Goal: Contribute content: Add original content to the website for others to see

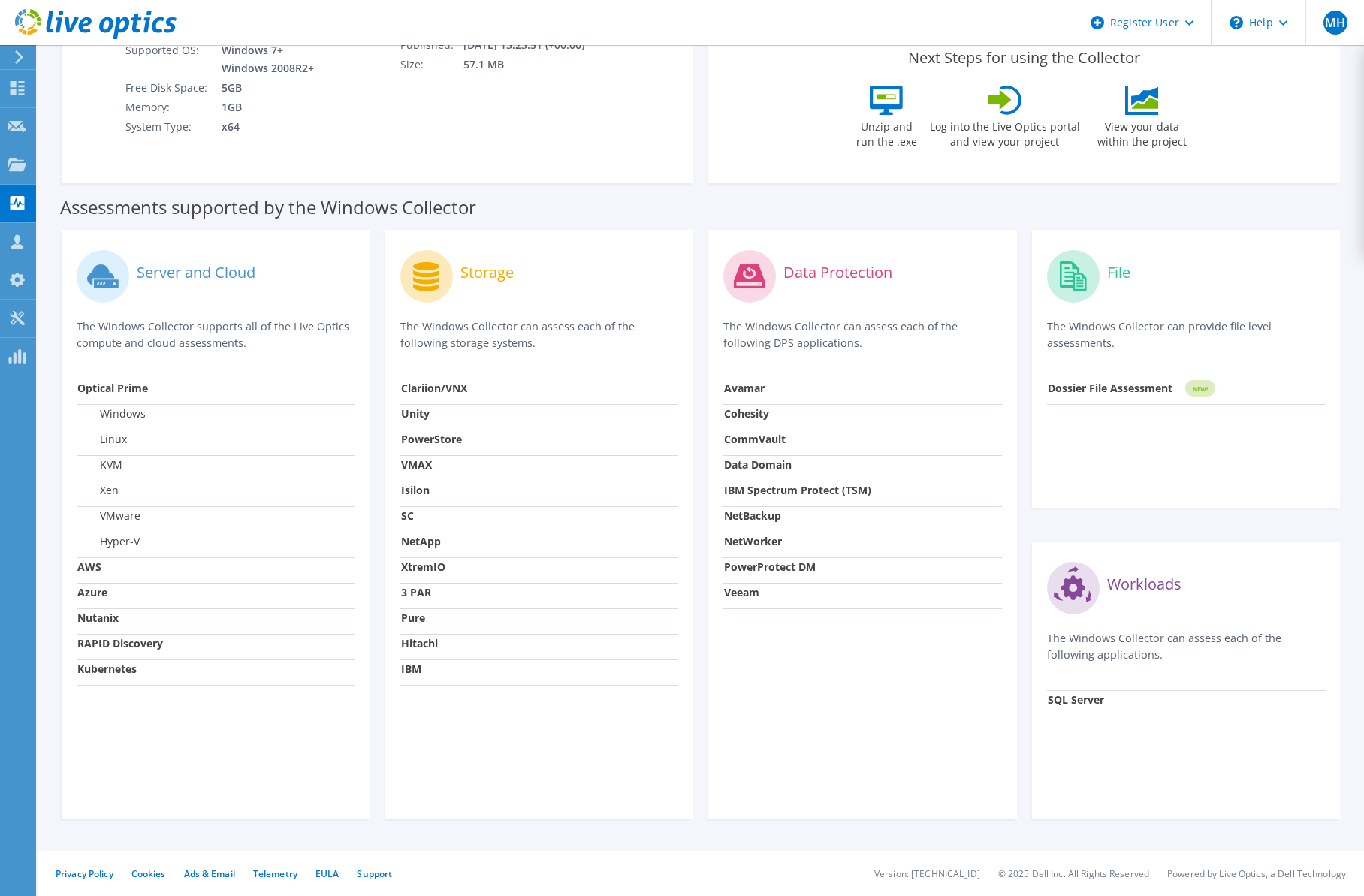
scroll to position [272, 0]
click at [585, 185] on div "Assessments supported by the Windows Collector" at bounding box center [701, 203] width 1281 height 37
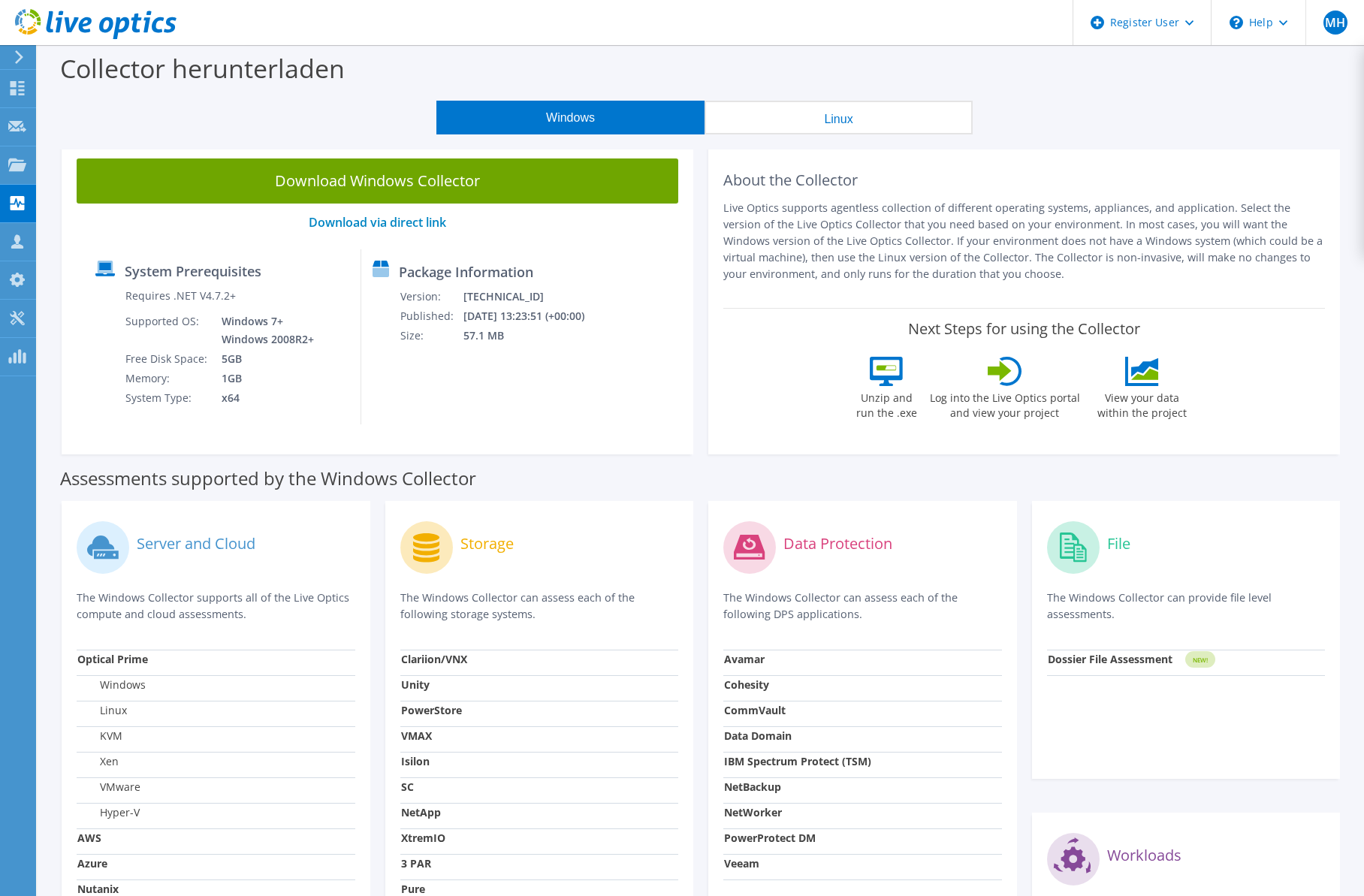
scroll to position [0, 0]
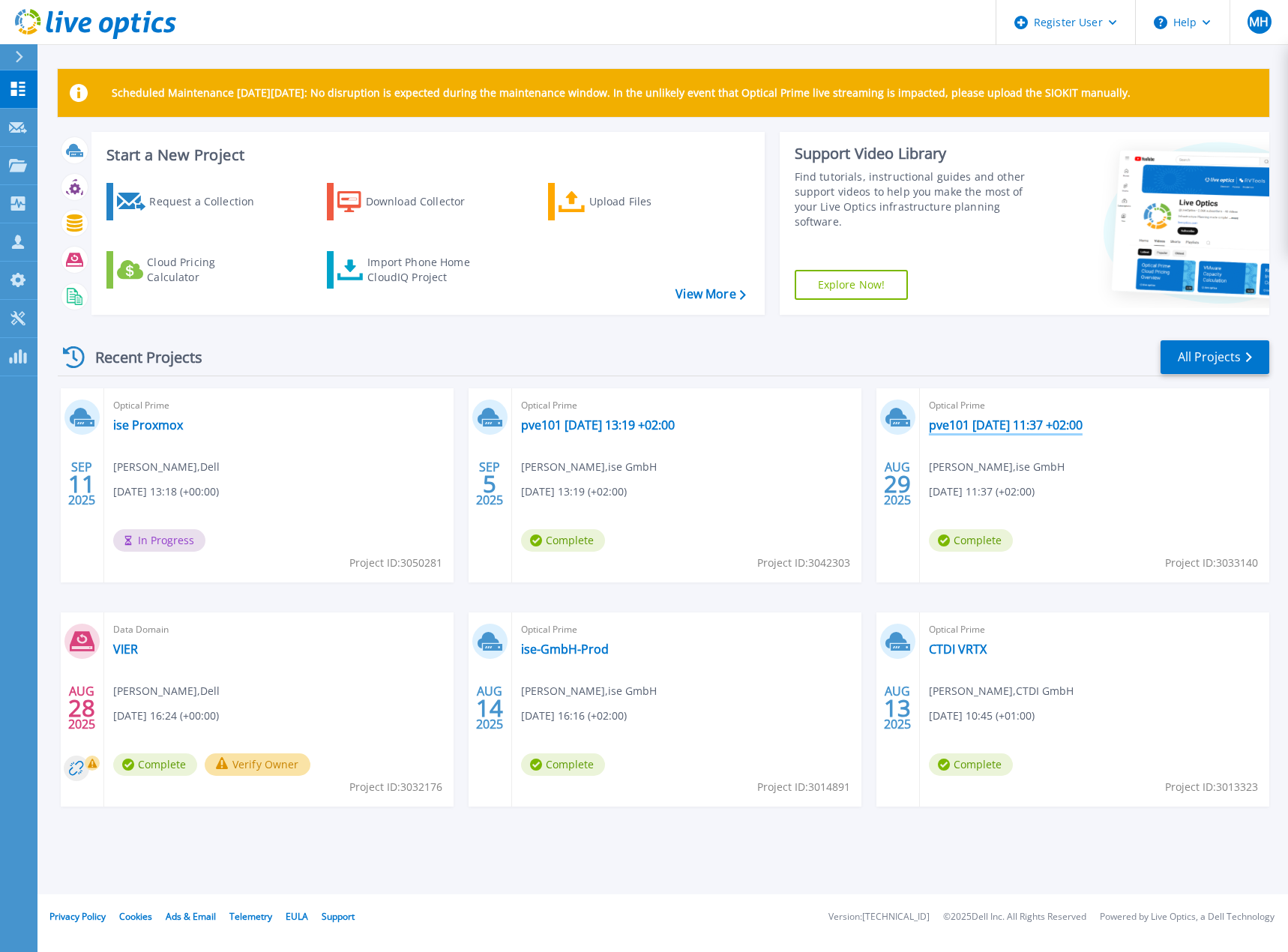
click at [1031, 420] on link "pve101 [DATE] 11:37 +02:00" at bounding box center [1005, 425] width 154 height 15
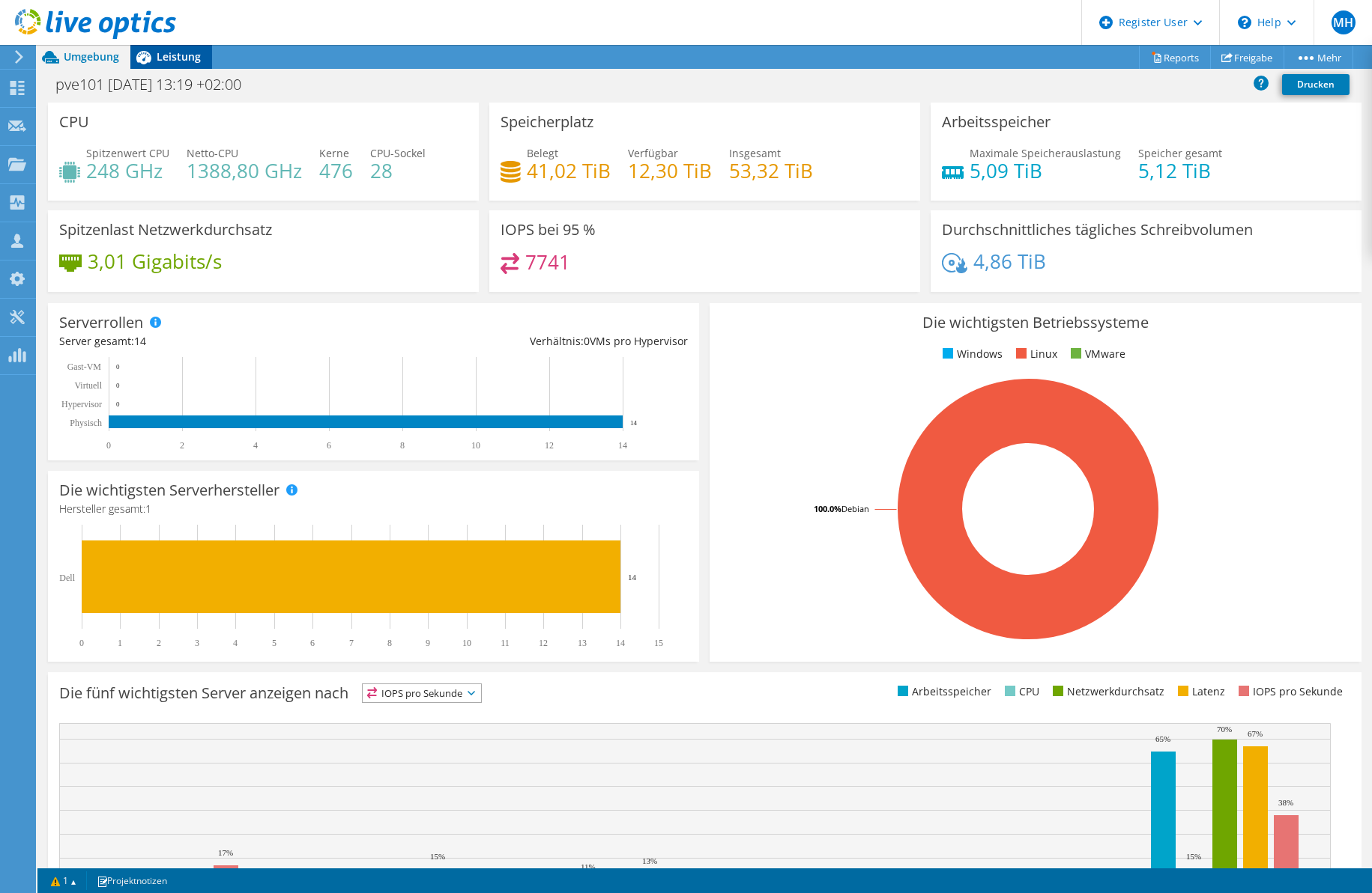
click at [148, 58] on icon at bounding box center [144, 58] width 15 height 14
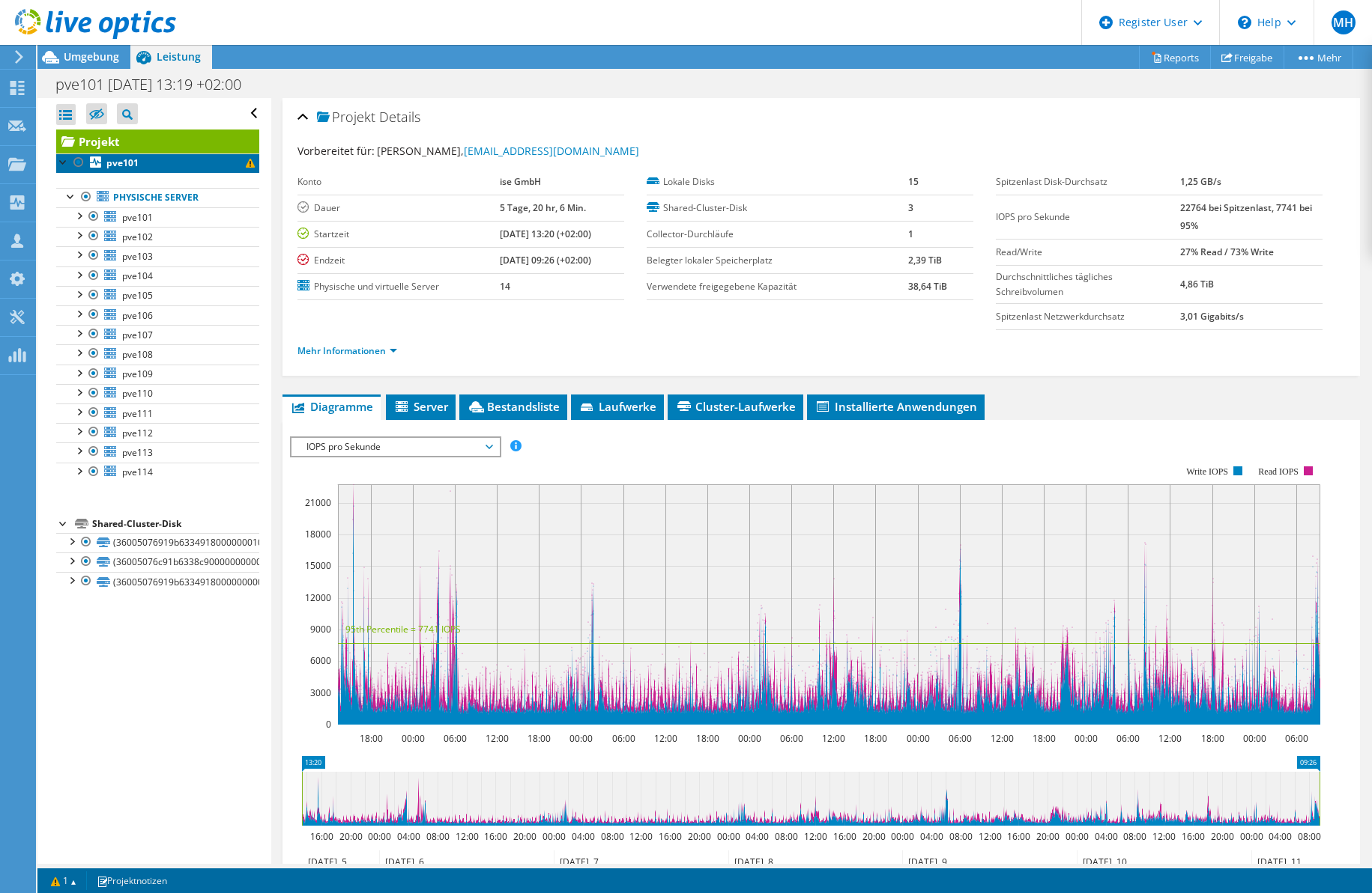
click at [189, 165] on link "pve101" at bounding box center [157, 163] width 203 height 20
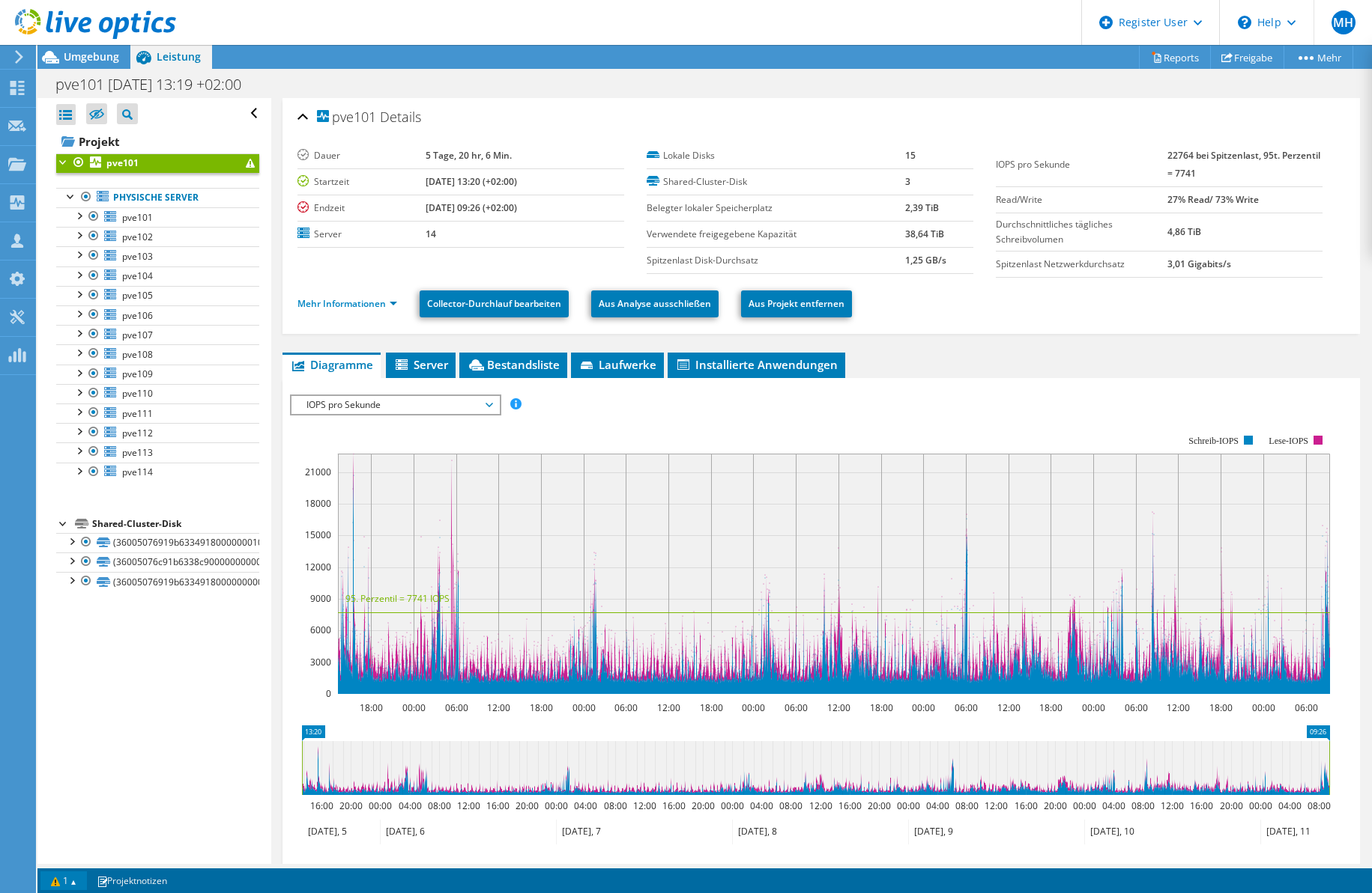
click at [87, 885] on link "1" at bounding box center [64, 881] width 47 height 19
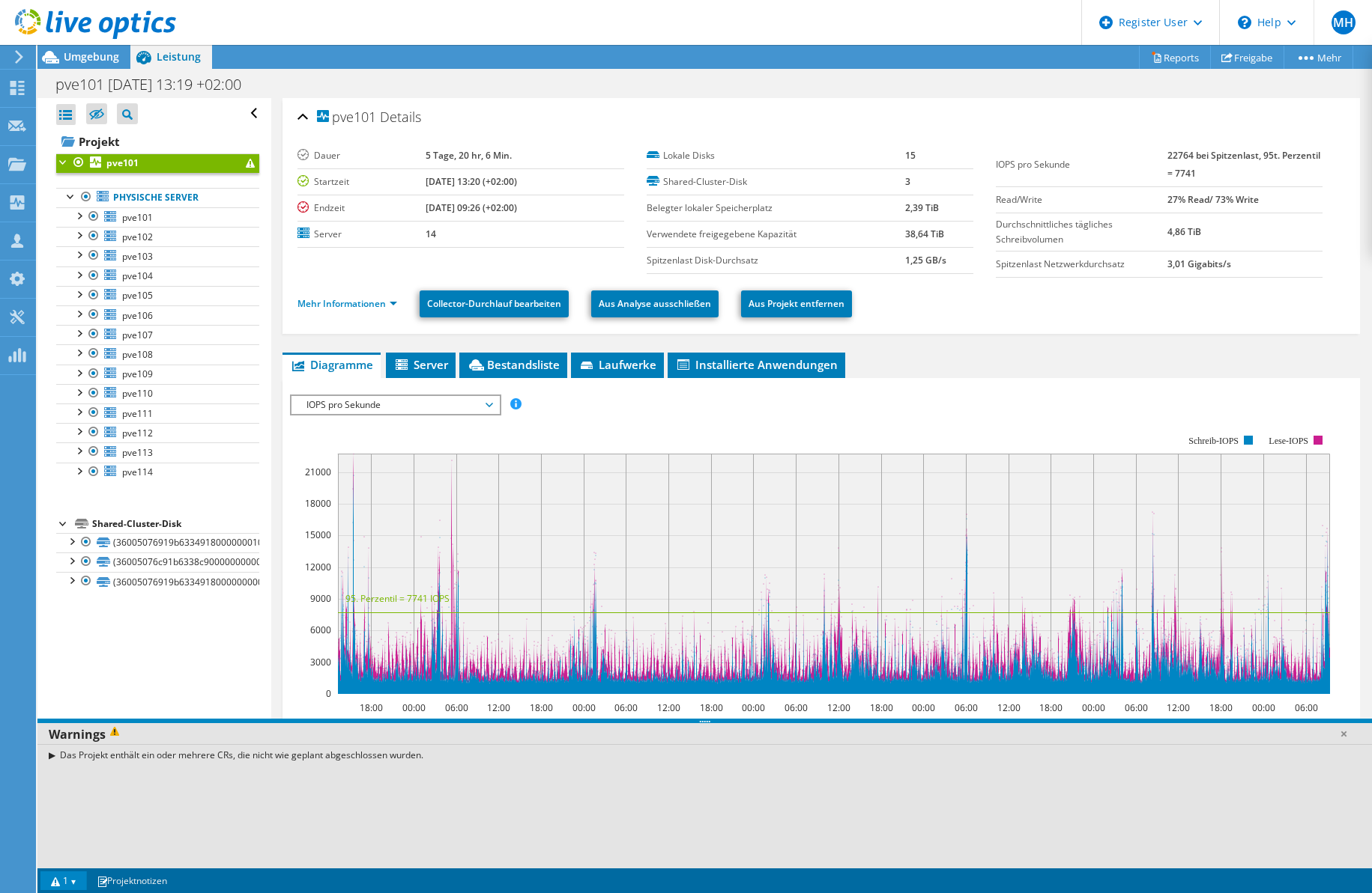
click at [181, 744] on div "Warnings" at bounding box center [704, 734] width 1334 height 22
click at [186, 697] on div "Alle öffnen Alle schließen Ausgeschlossene Knoten verbergen Projektbaumfilter" at bounding box center [154, 481] width 233 height 766
click at [1344, 730] on link at bounding box center [1343, 734] width 15 height 15
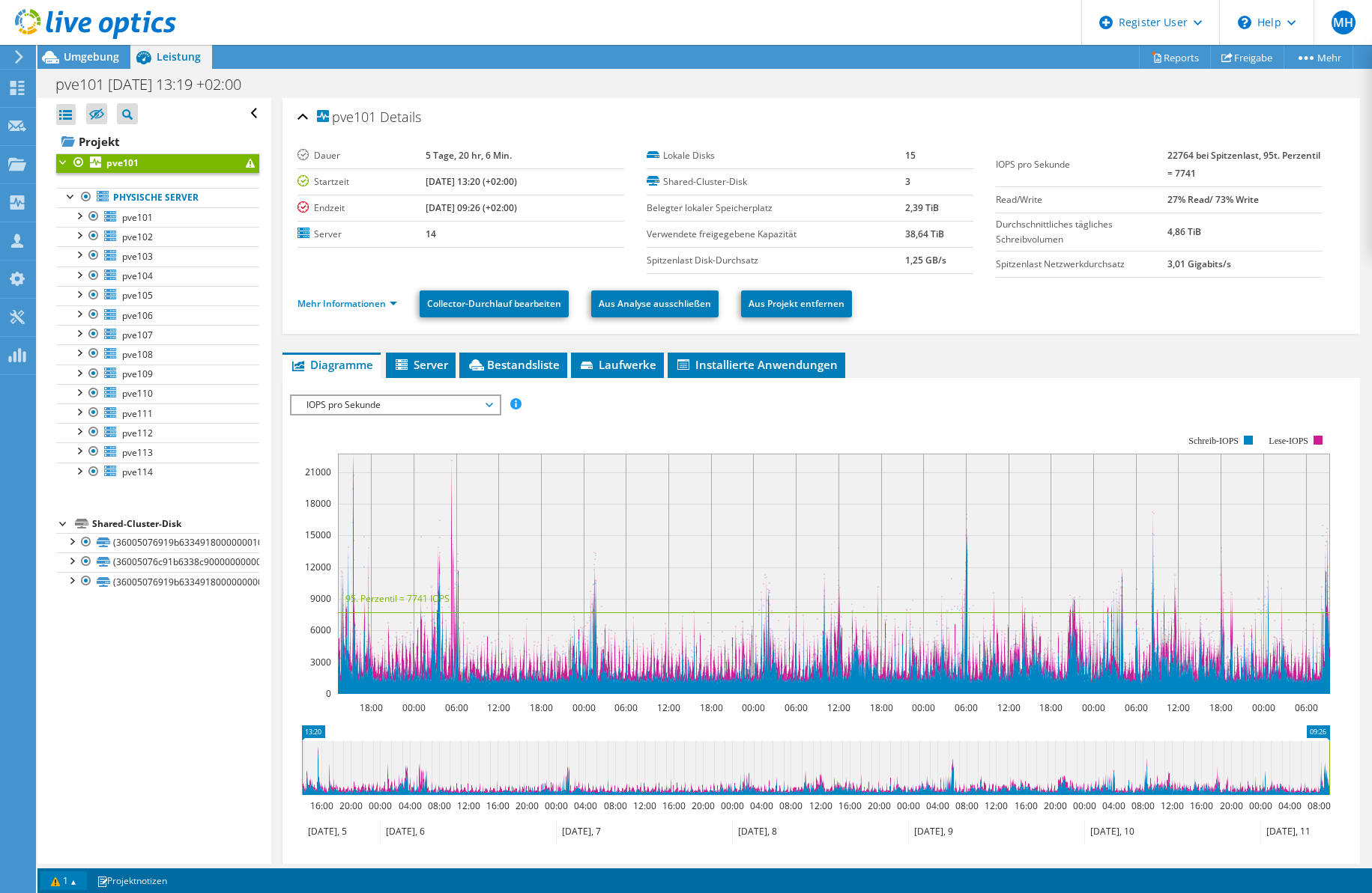
click at [66, 878] on link "1" at bounding box center [64, 881] width 47 height 19
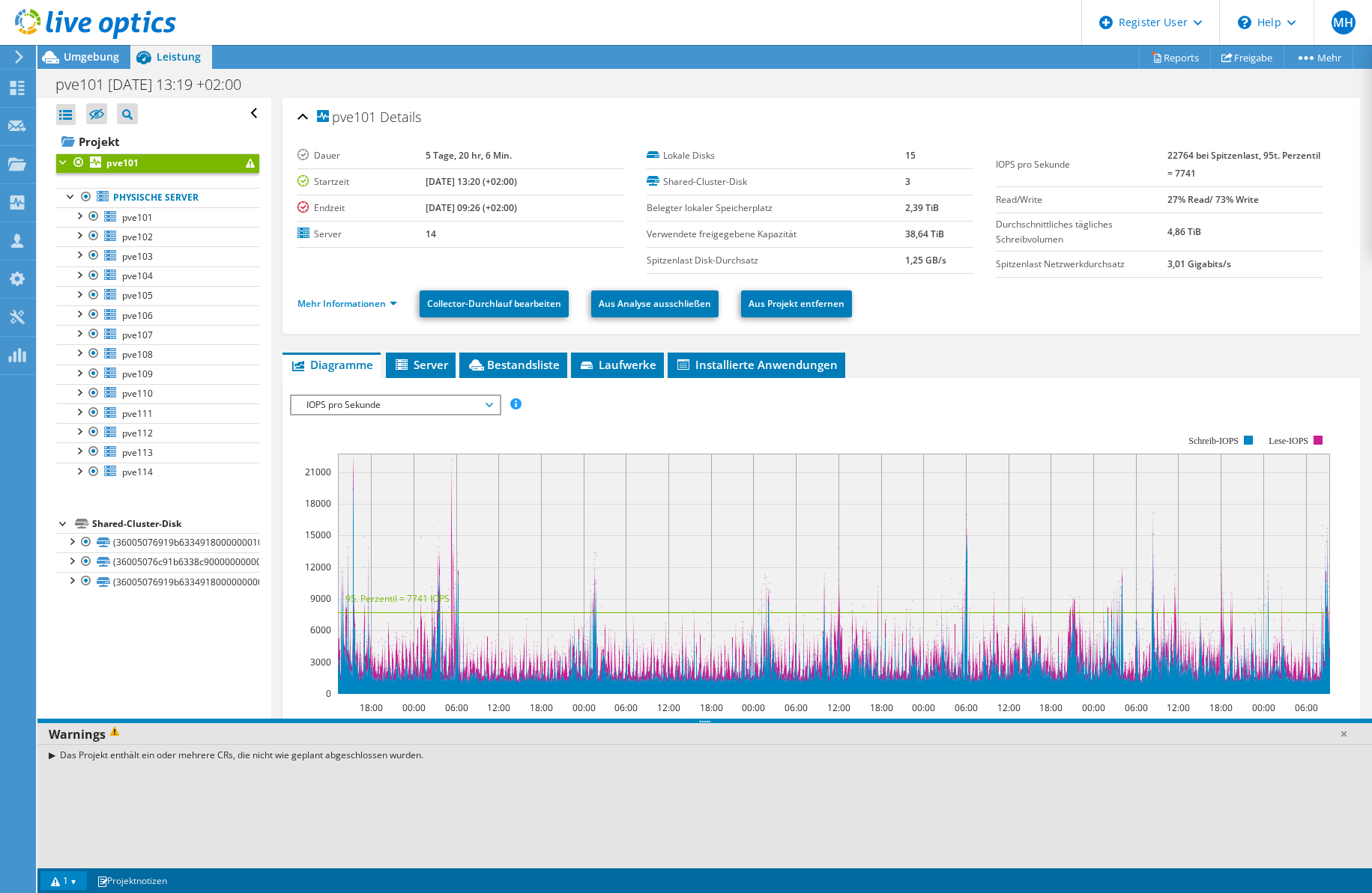
drag, startPoint x: 183, startPoint y: 753, endPoint x: 393, endPoint y: 755, distance: 210.0
click at [381, 754] on div "Das Projekt enthält ein oder mehrere CRs, die nicht wie geplant abgeschlossen w…" at bounding box center [704, 756] width 1334 height 22
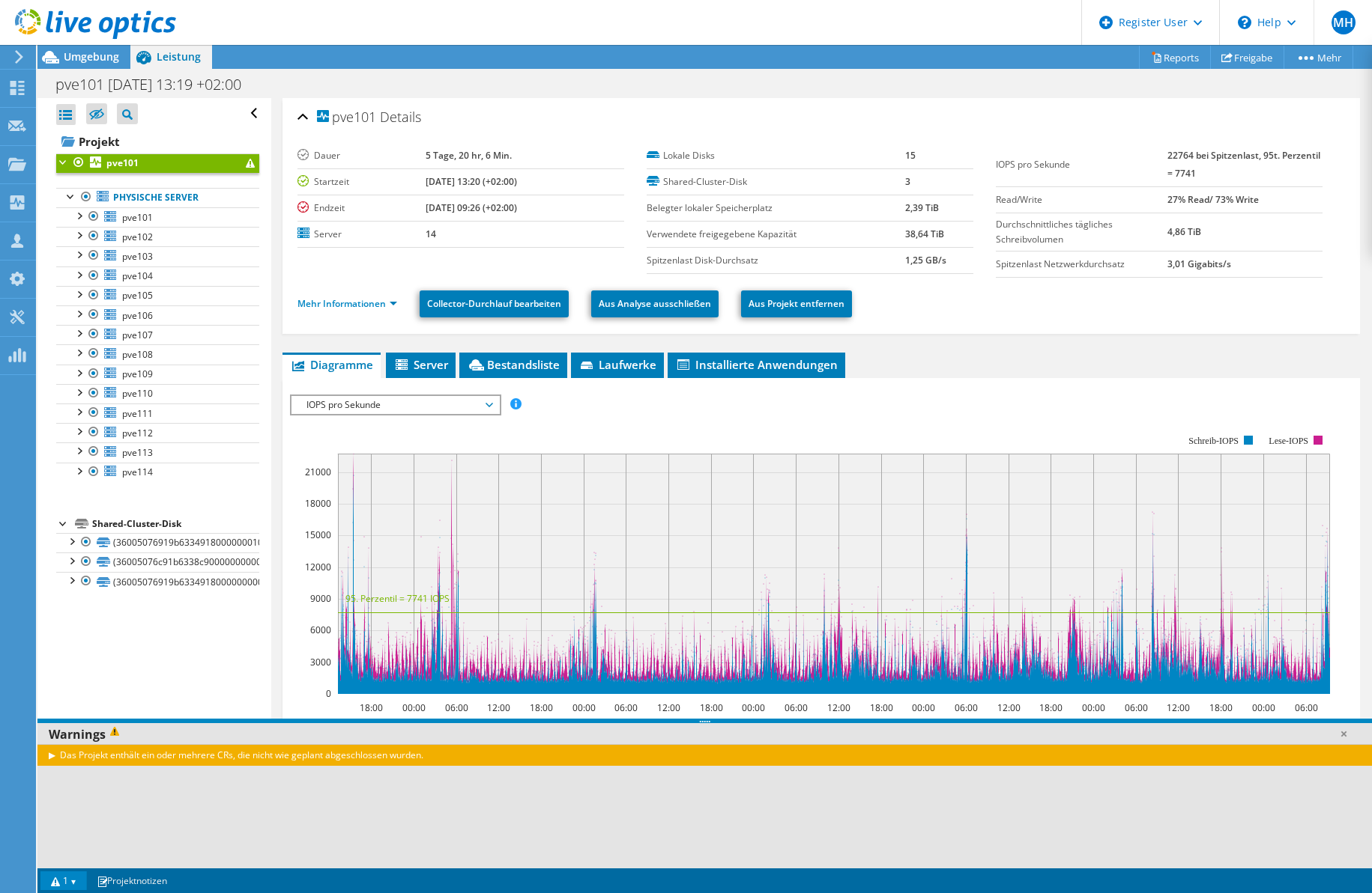
click at [393, 755] on div "Das Projekt enthält ein oder mehrere CRs, die nicht wie geplant abgeschlossen w…" at bounding box center [704, 756] width 1334 height 22
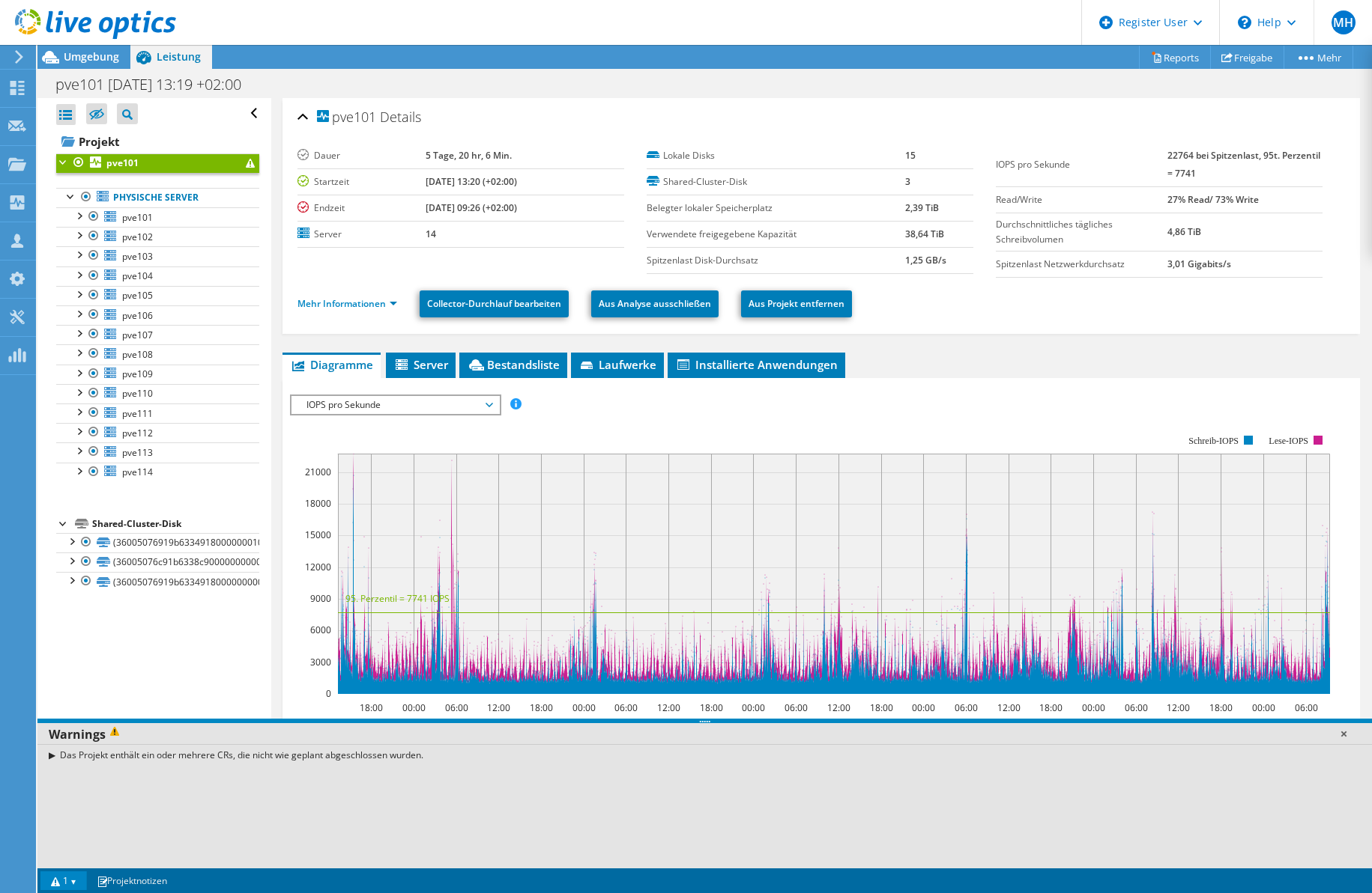
click at [1341, 731] on link at bounding box center [1343, 734] width 15 height 15
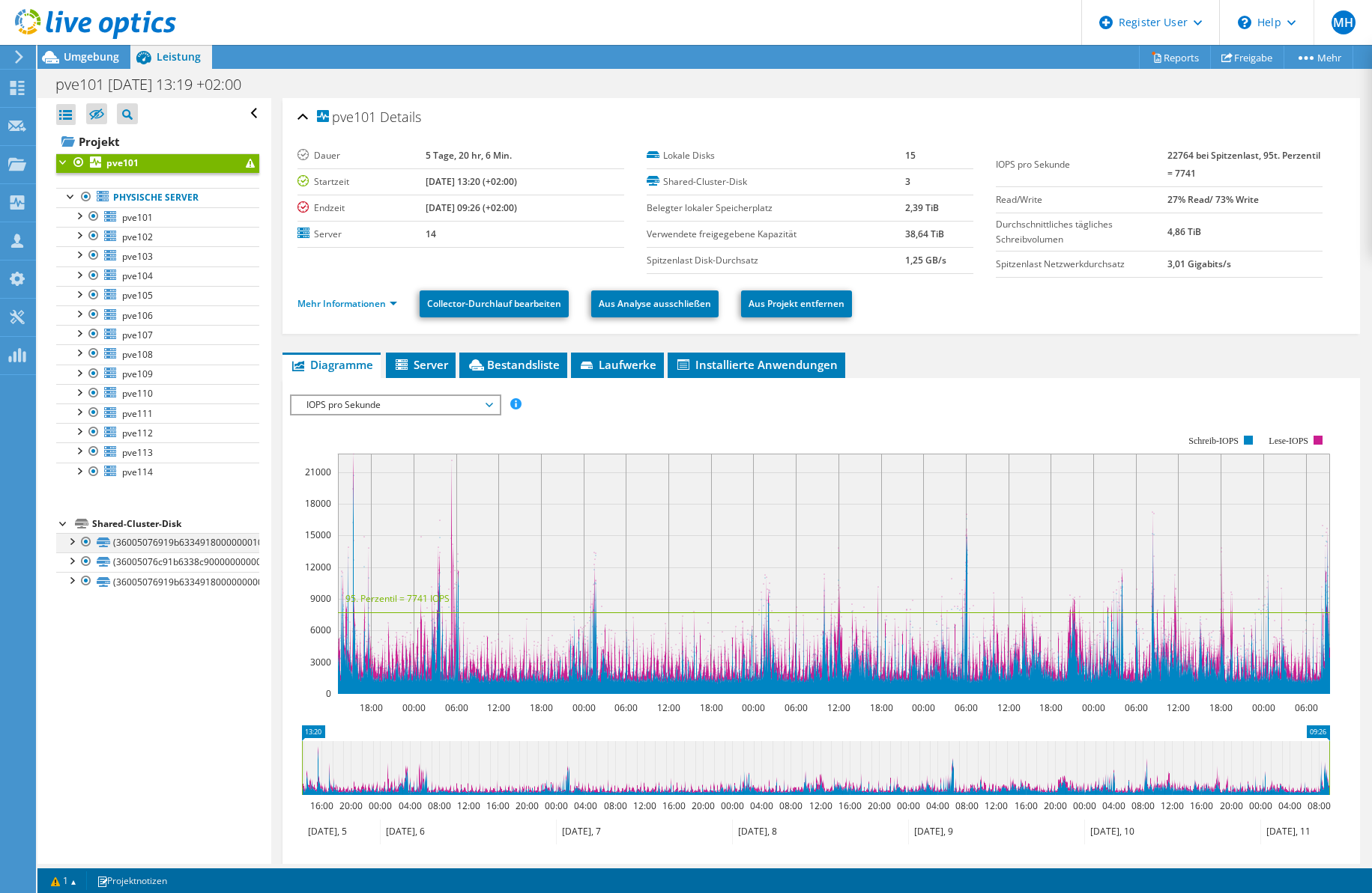
click at [68, 545] on div at bounding box center [71, 541] width 15 height 15
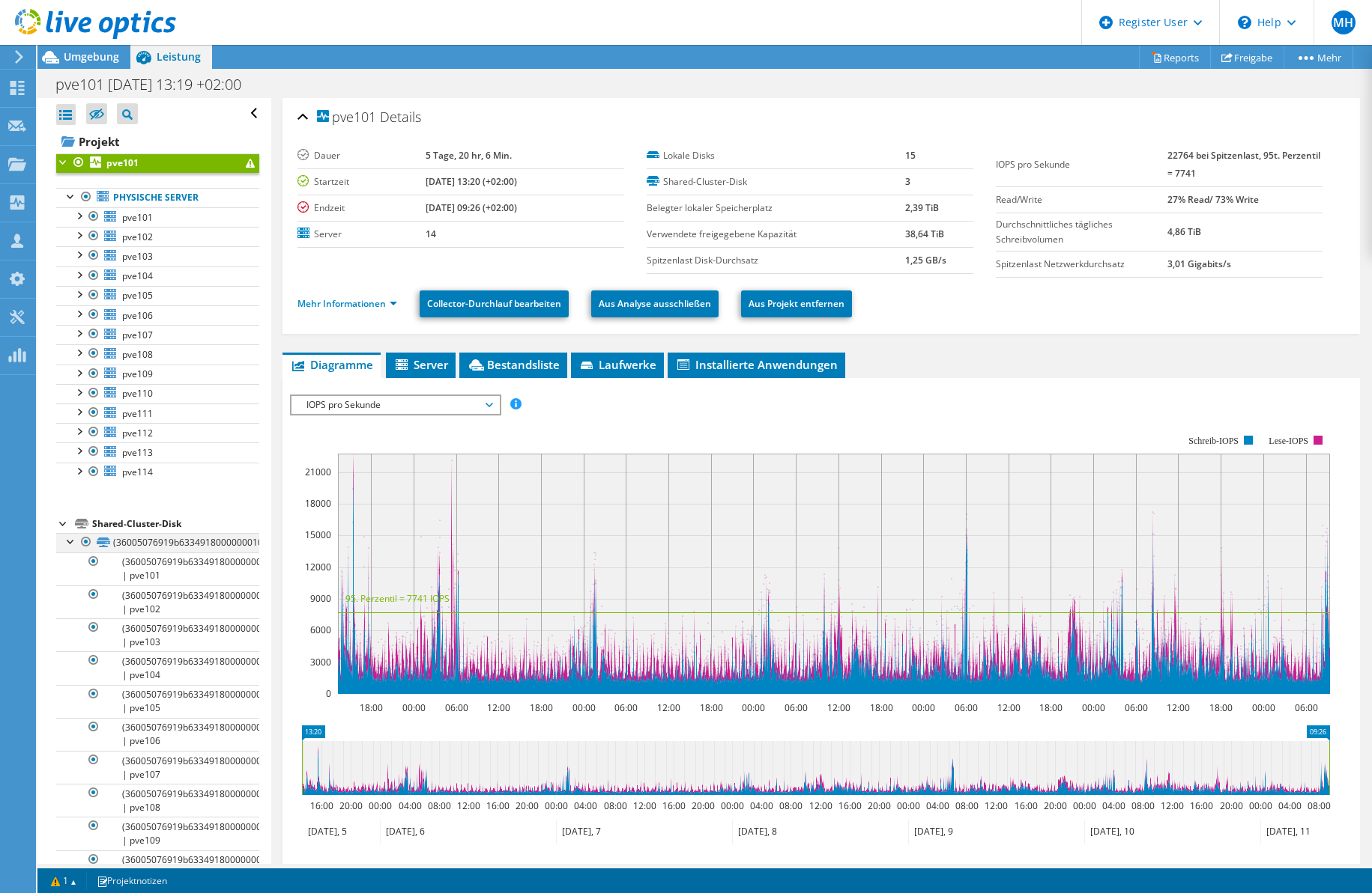
click at [68, 545] on div at bounding box center [71, 541] width 15 height 15
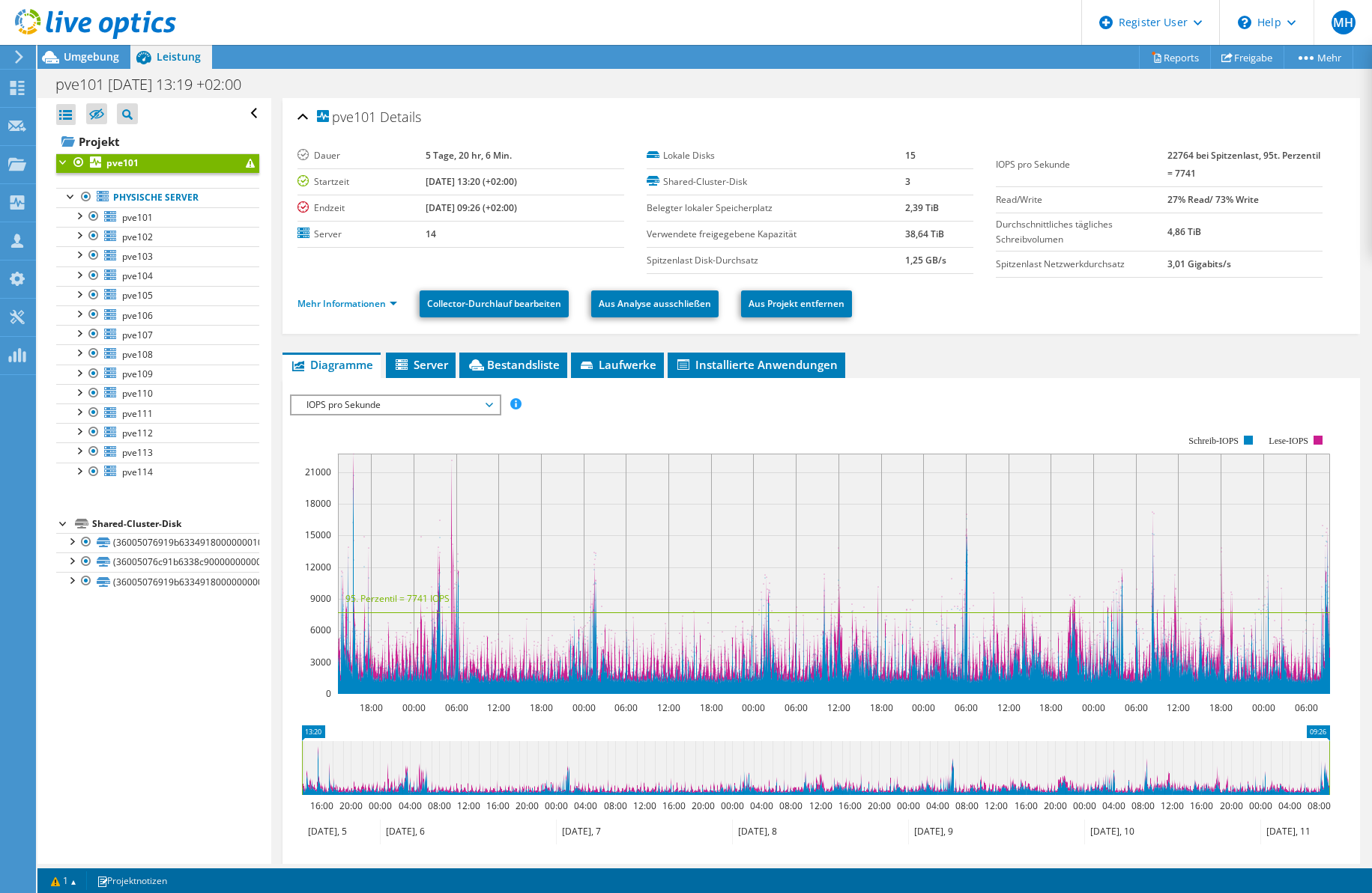
click at [58, 523] on div at bounding box center [64, 522] width 15 height 15
drag, startPoint x: 965, startPoint y: 336, endPoint x: 927, endPoint y: 336, distance: 38.0
click at [951, 336] on div "pve101 Details Dauer 5 Tage, 20 hr, 6 Min. Startzeit 09.05.2025, 13:20 (+02:00)…" at bounding box center [821, 560] width 1100 height 923
click at [66, 61] on span "Umgebung" at bounding box center [91, 56] width 55 height 14
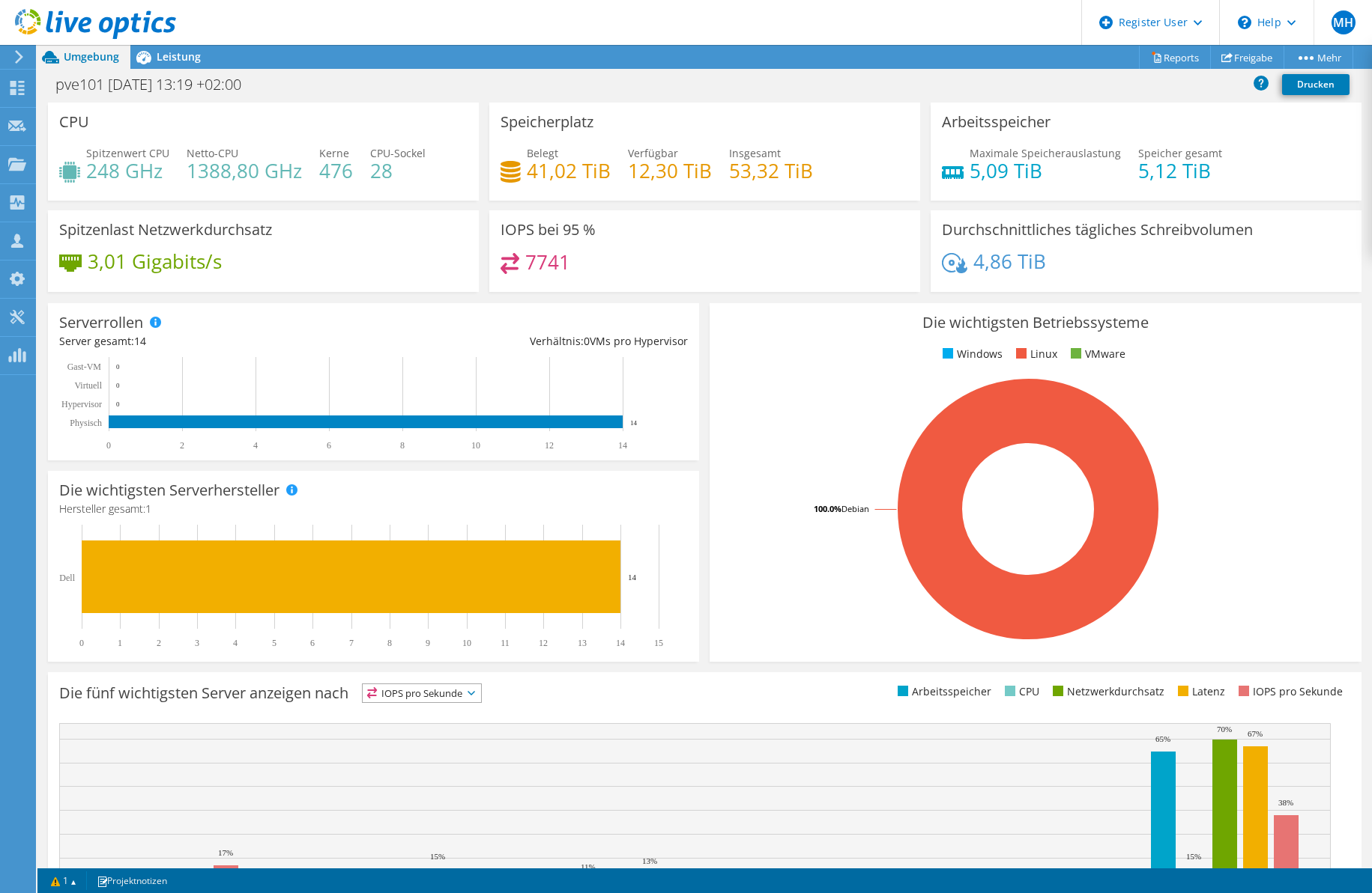
click at [741, 332] on div "Die wichtigsten Betriebssysteme Windows Linux VMware 100.0% Debian" at bounding box center [1034, 483] width 651 height 359
click at [169, 66] on div "Leistung" at bounding box center [171, 57] width 81 height 24
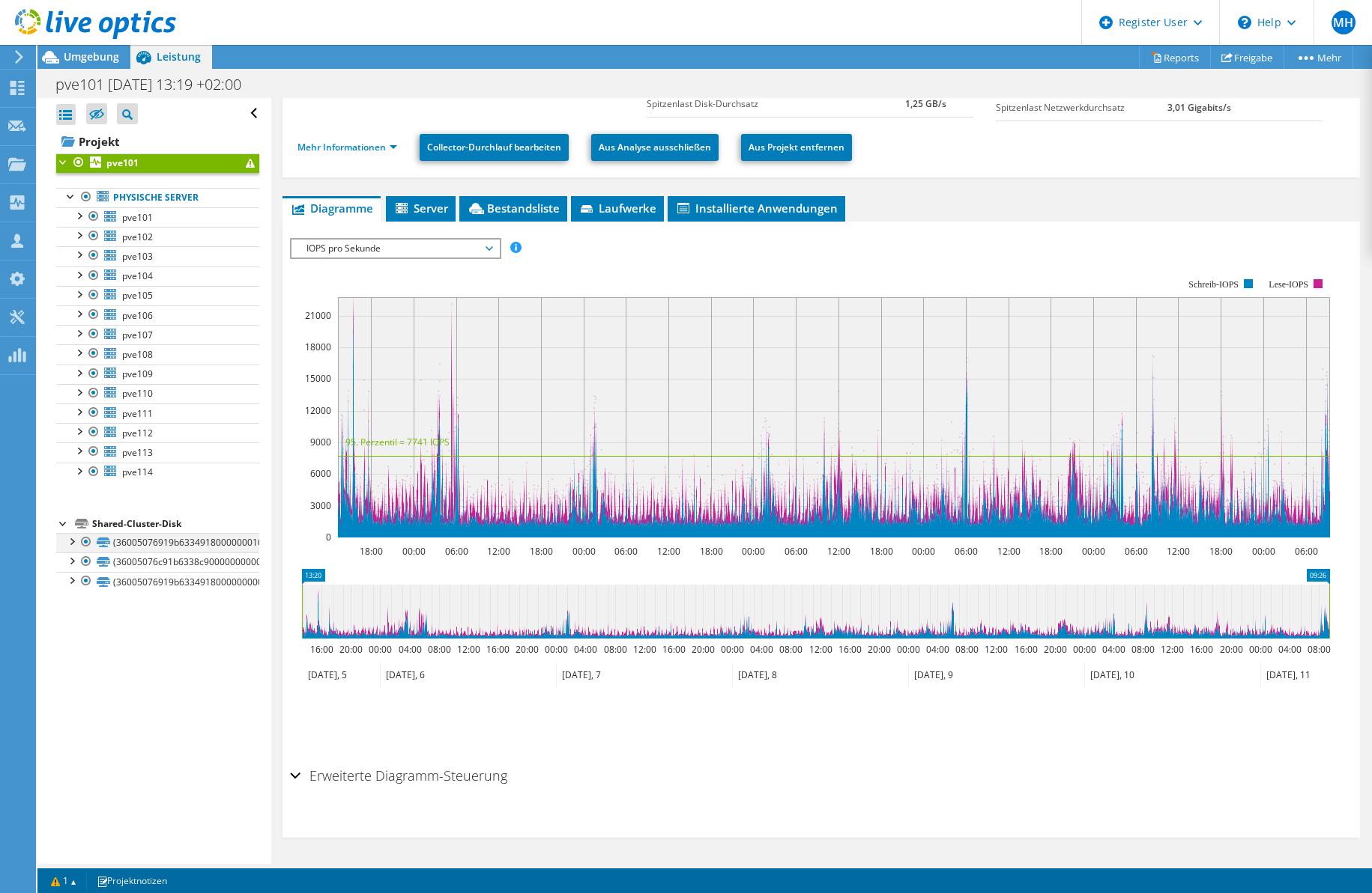
click at [67, 545] on div at bounding box center [71, 541] width 15 height 15
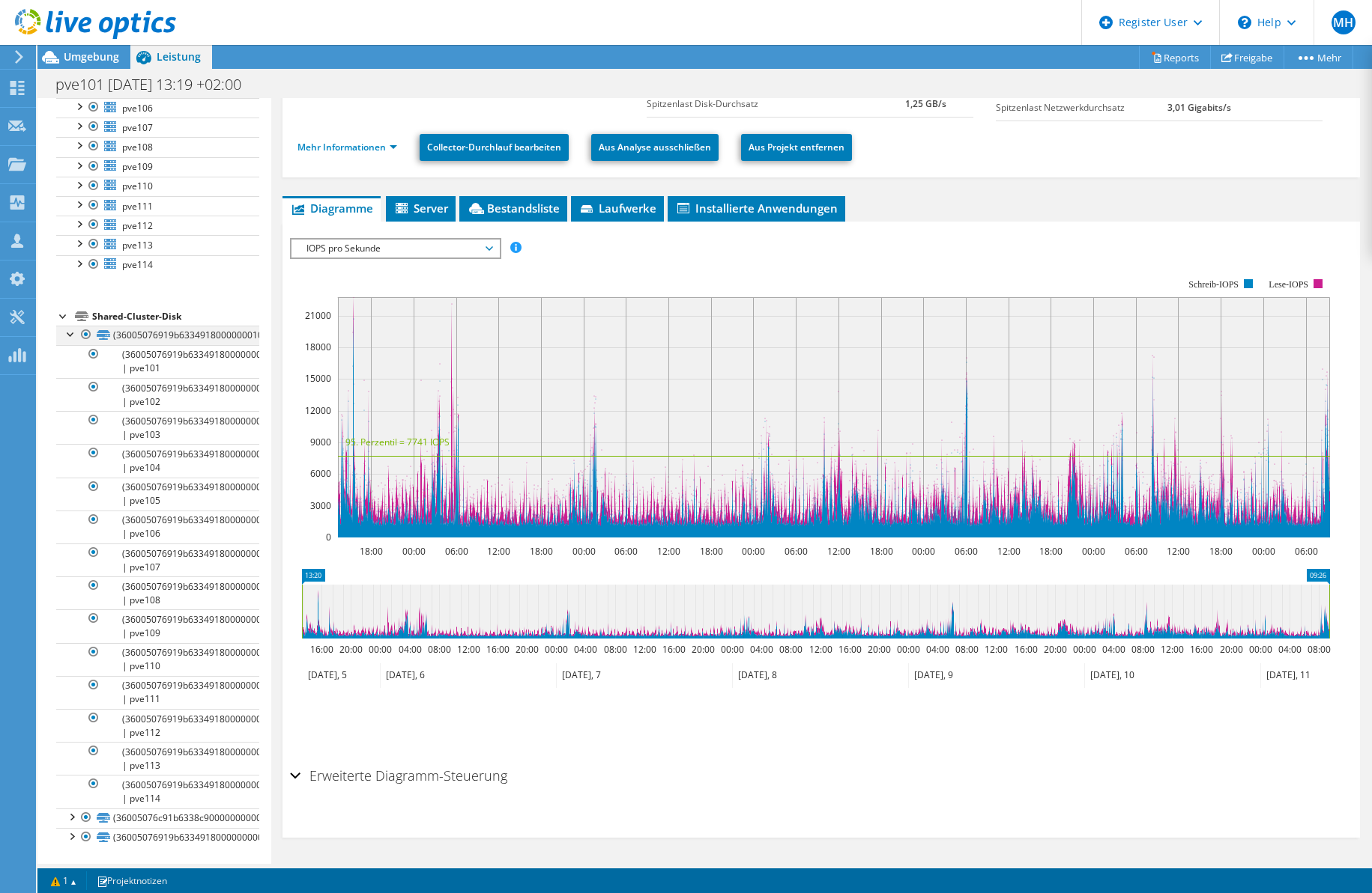
scroll to position [209, 0]
click at [67, 327] on div at bounding box center [71, 332] width 15 height 15
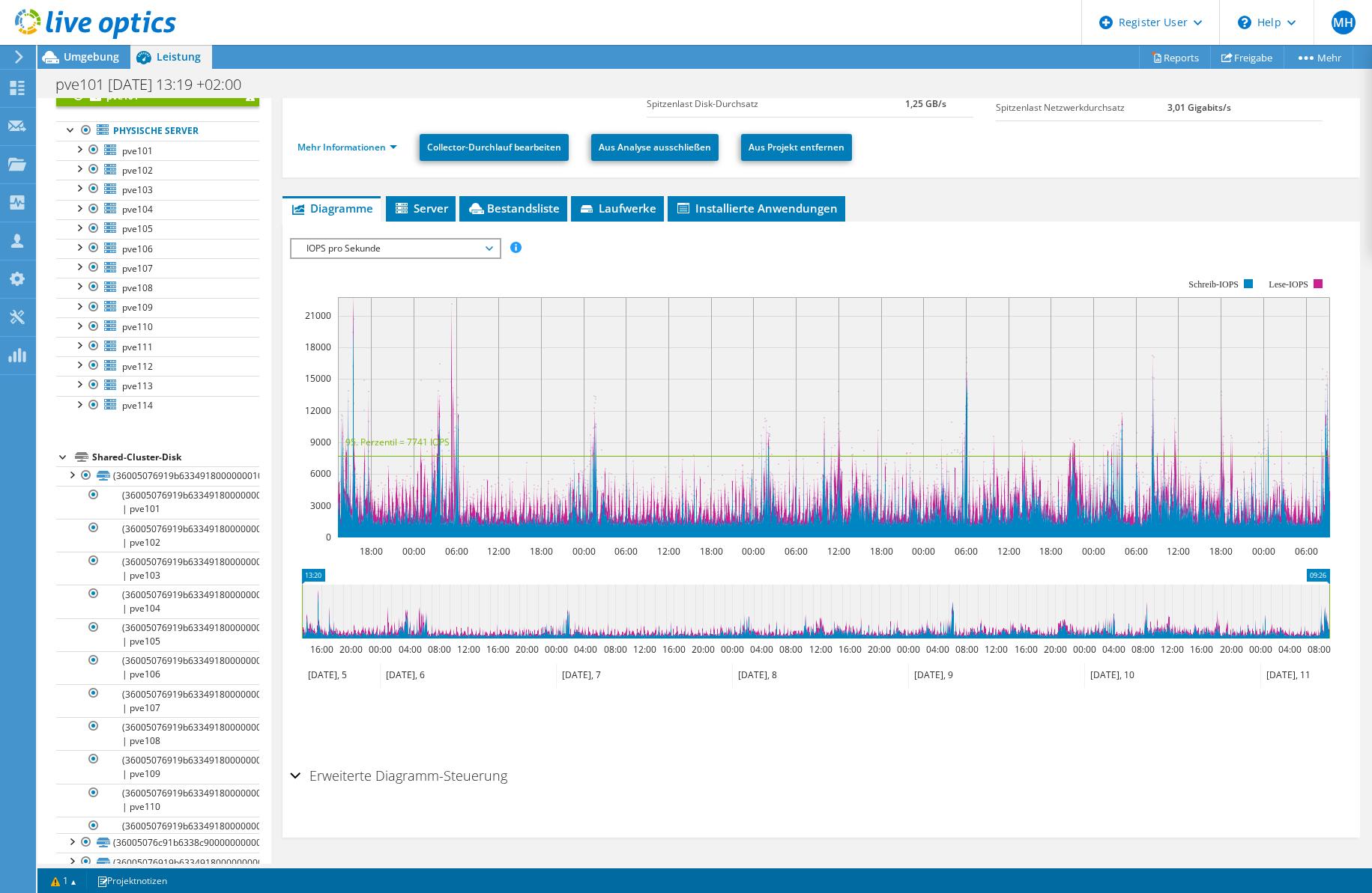
scroll to position [0, 0]
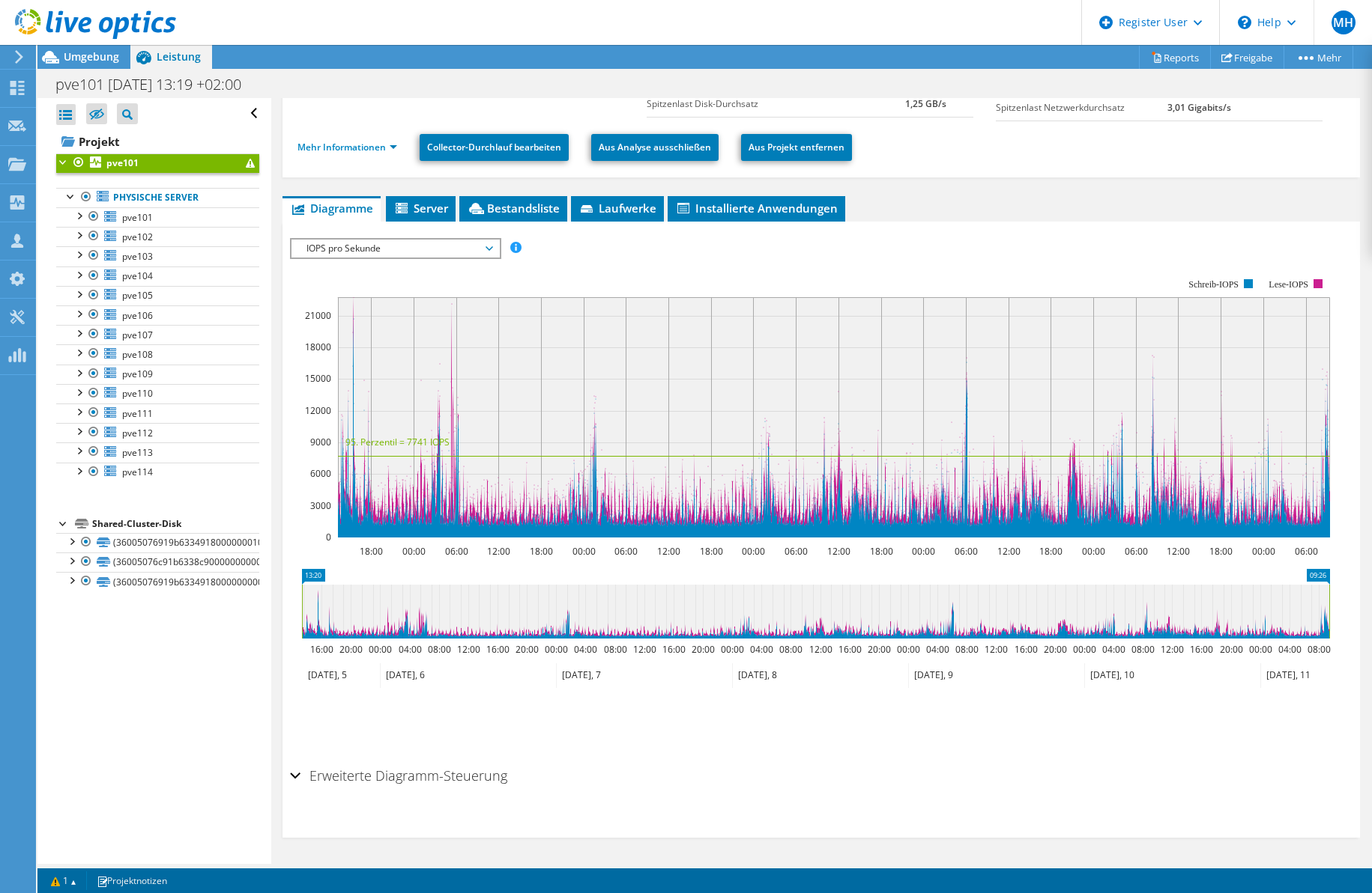
click at [337, 207] on span "Diagramme" at bounding box center [332, 209] width 83 height 15
click at [419, 204] on span "Server" at bounding box center [420, 209] width 54 height 15
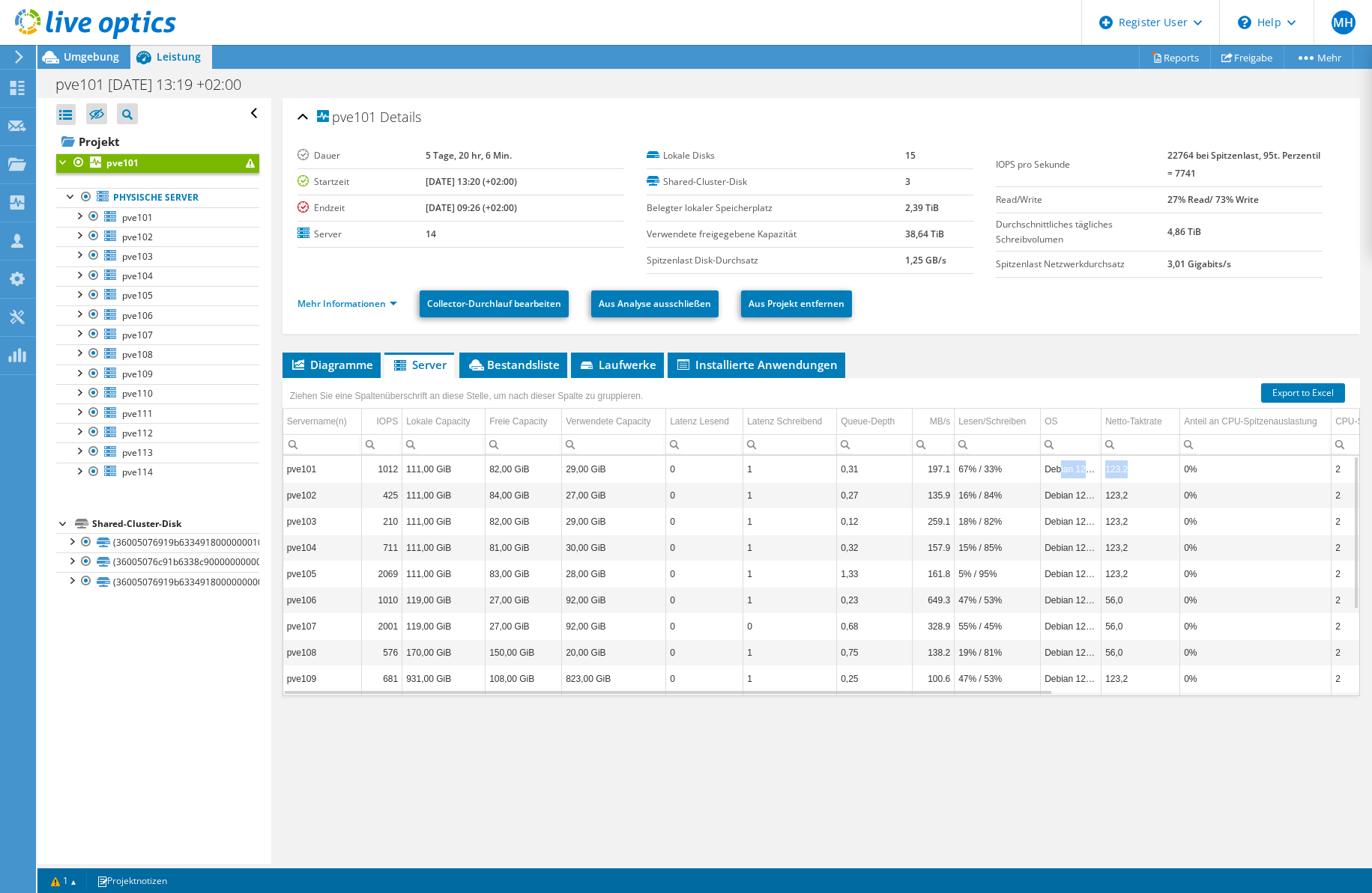
drag, startPoint x: 1061, startPoint y: 469, endPoint x: 1136, endPoint y: 476, distance: 75.3
click at [1136, 476] on tr "pve101 1012 111,00 GiB 82,00 GiB 29,00 GiB 0 1 0,31 197.1 67% / 33% Debian 12.1…" at bounding box center [1020, 469] width 1473 height 26
click at [1047, 472] on td "Debian 12.11" at bounding box center [1071, 469] width 61 height 26
click at [1071, 471] on td "Debian 12.11" at bounding box center [1071, 469] width 61 height 26
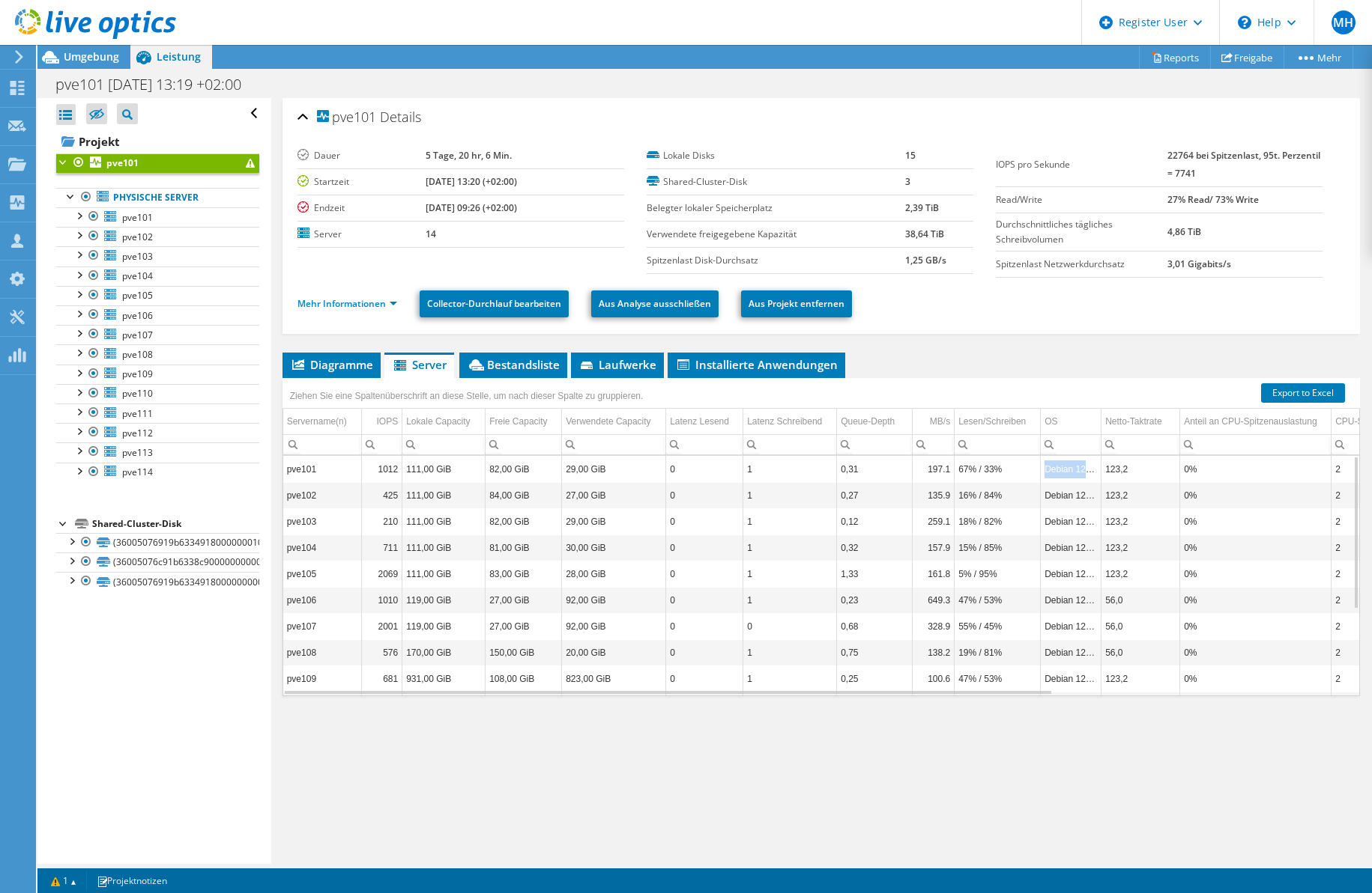
click at [1071, 471] on td "Debian 12.11" at bounding box center [1071, 469] width 61 height 26
click at [90, 48] on div at bounding box center [87, 25] width 176 height 50
click at [81, 59] on span "Umgebung" at bounding box center [91, 56] width 55 height 14
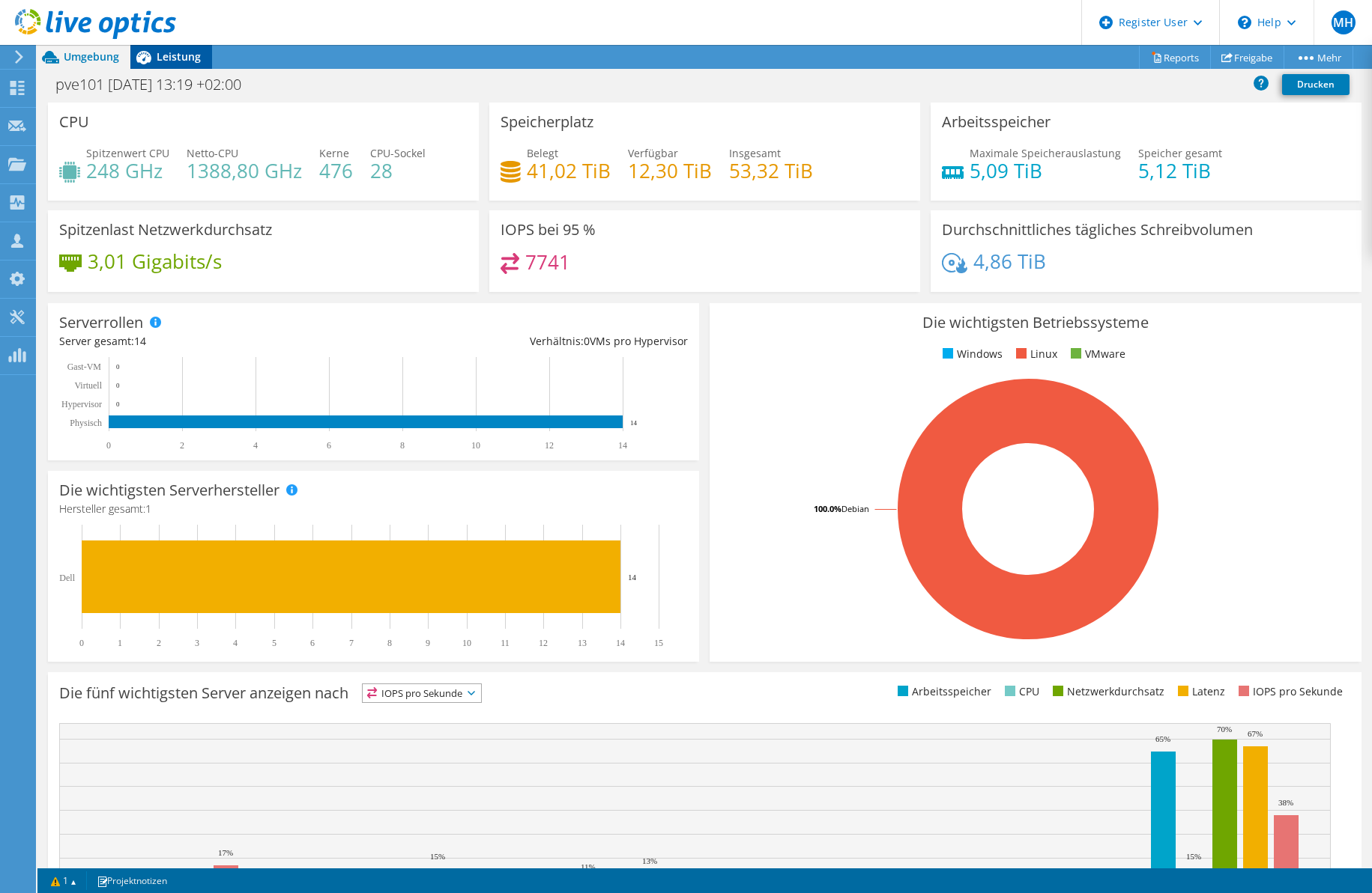
click at [177, 54] on span "Leistung" at bounding box center [179, 56] width 44 height 14
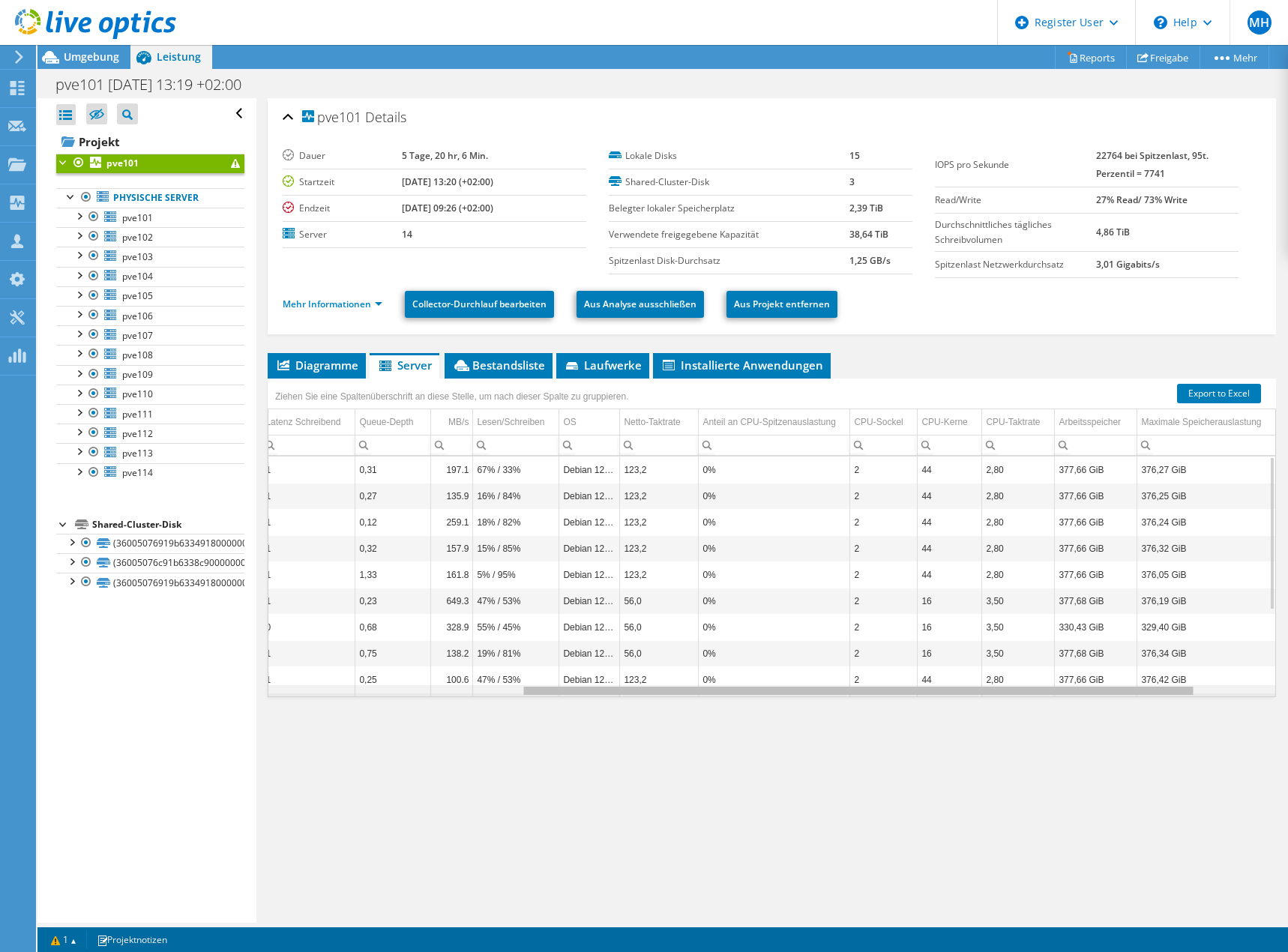
scroll to position [0, 478]
drag, startPoint x: 922, startPoint y: 690, endPoint x: 1330, endPoint y: 684, distance: 408.0
click at [1288, 684] on html "MH Dell-Benutzer Matthias Heckhoff Matthias.Heckhoff@dell.com Dell My Profile L…" at bounding box center [644, 476] width 1288 height 952
click at [736, 361] on span "Installierte Anwendungen" at bounding box center [742, 365] width 163 height 15
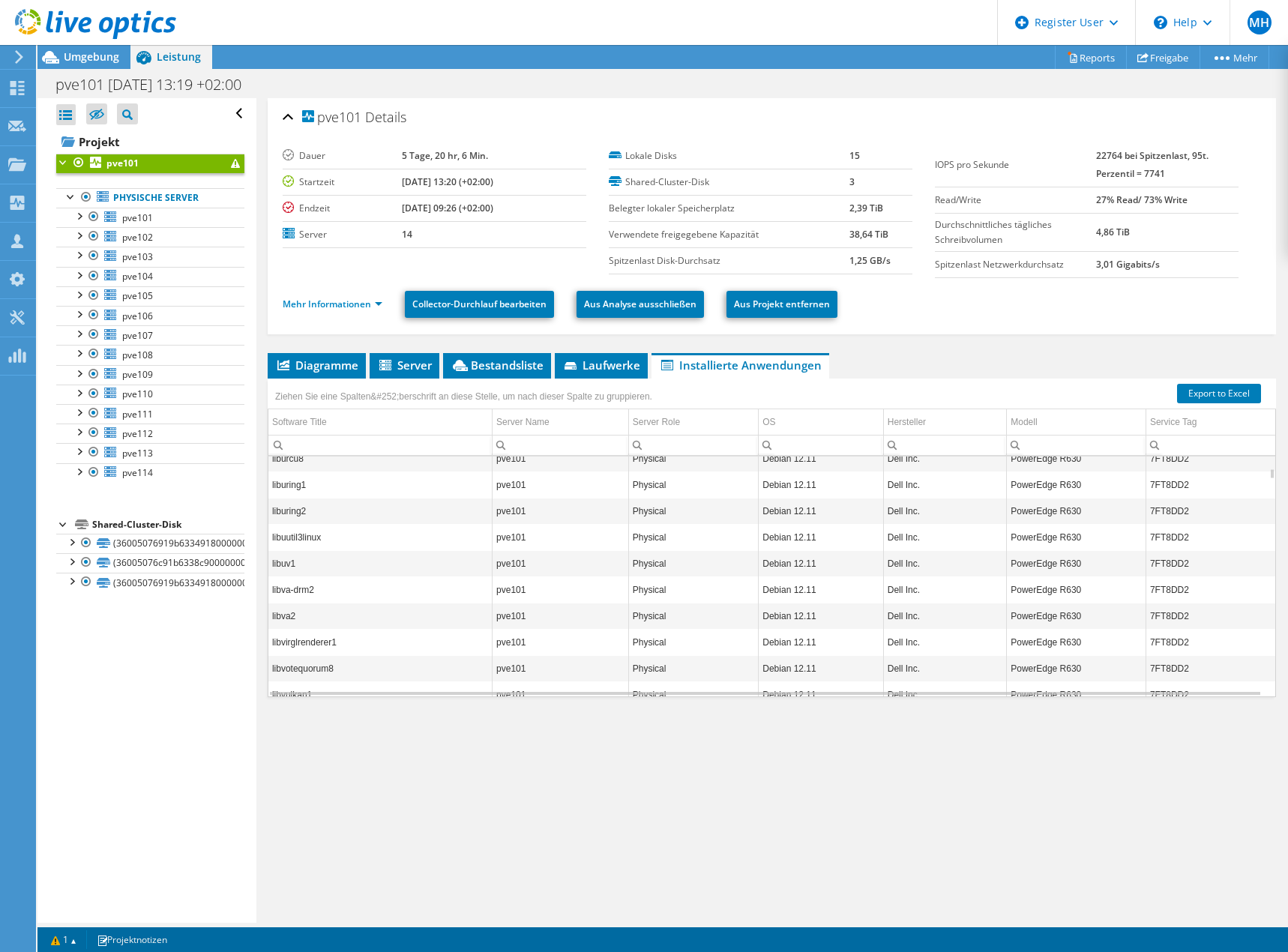
scroll to position [7827, 0]
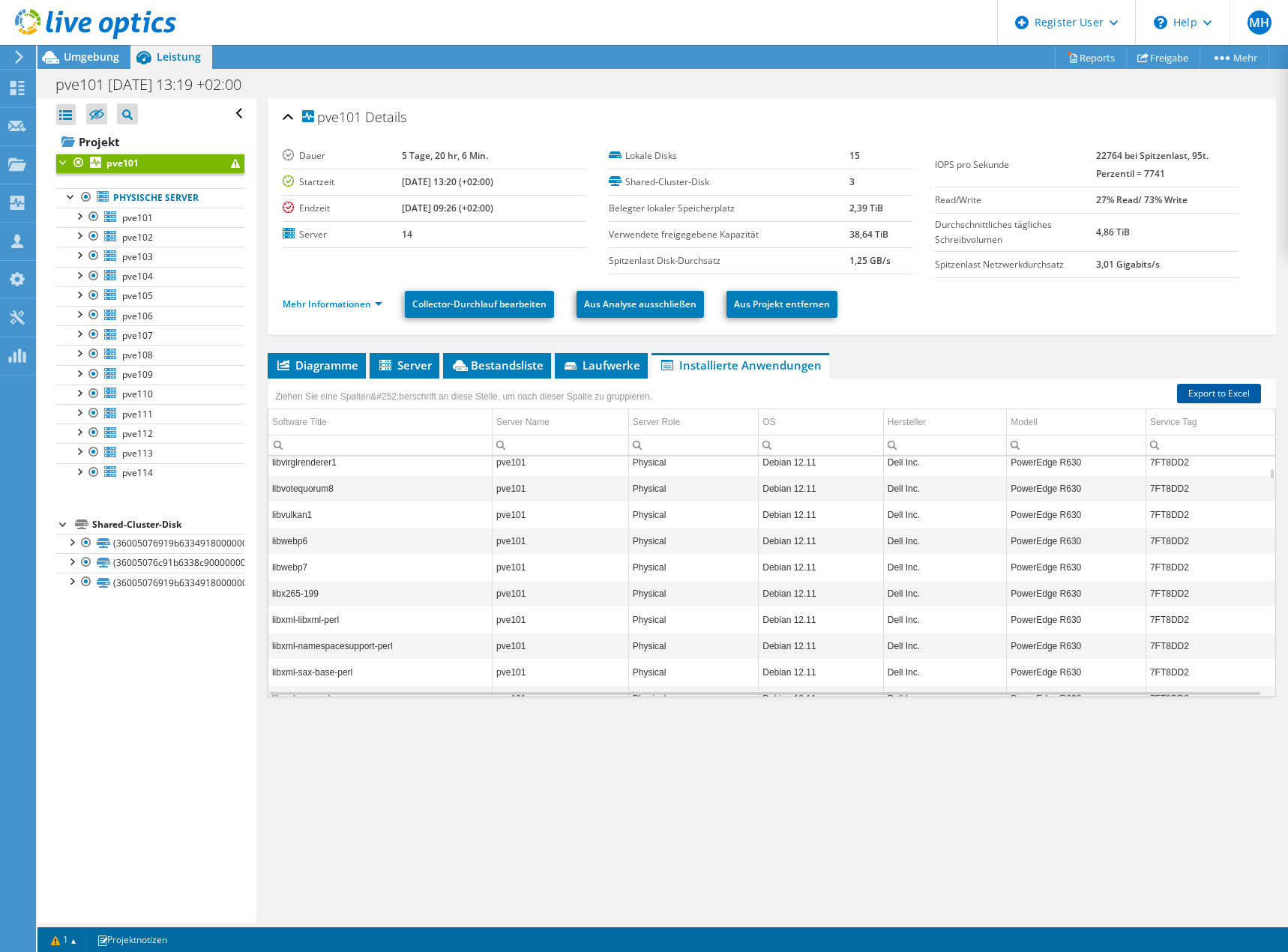
click at [1224, 396] on link "Export to Excel" at bounding box center [1218, 393] width 84 height 20
drag, startPoint x: 905, startPoint y: 342, endPoint x: 932, endPoint y: 324, distance: 32.4
click at [905, 342] on div "pve101 Details Dauer 5 Tage, 20 hr, 6 Min. Startzeit 09.05.2025, 13:20 (+02:00)…" at bounding box center [772, 510] width 1031 height 825
click at [1206, 387] on link "Export to Excel" at bounding box center [1218, 393] width 84 height 20
click at [1156, 755] on div "pve101 Details Dauer 5 Tage, 20 hr, 6 Min. Startzeit 09.05.2025, 13:20 (+02:00)…" at bounding box center [772, 510] width 1031 height 825
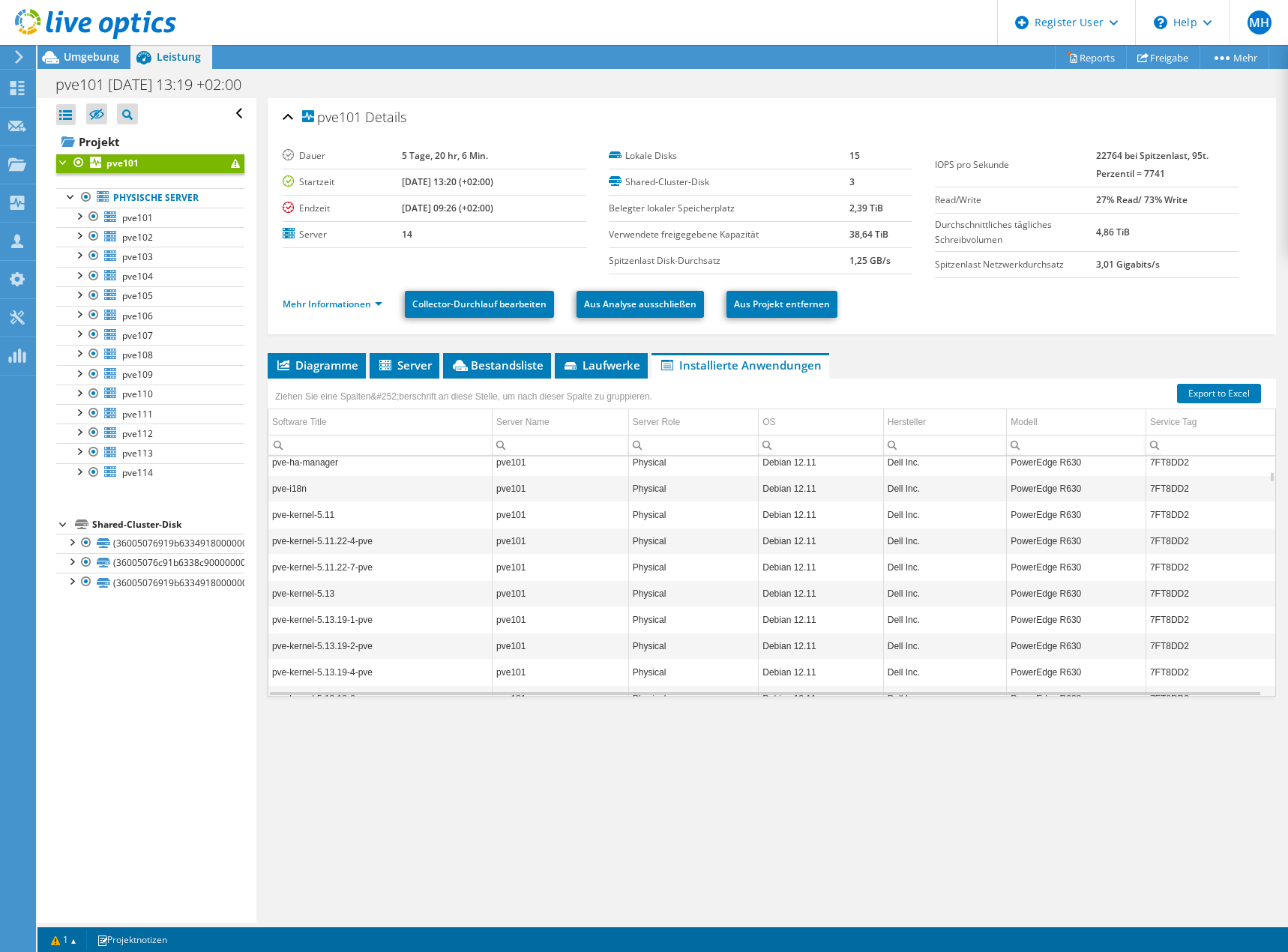
scroll to position [10077, 0]
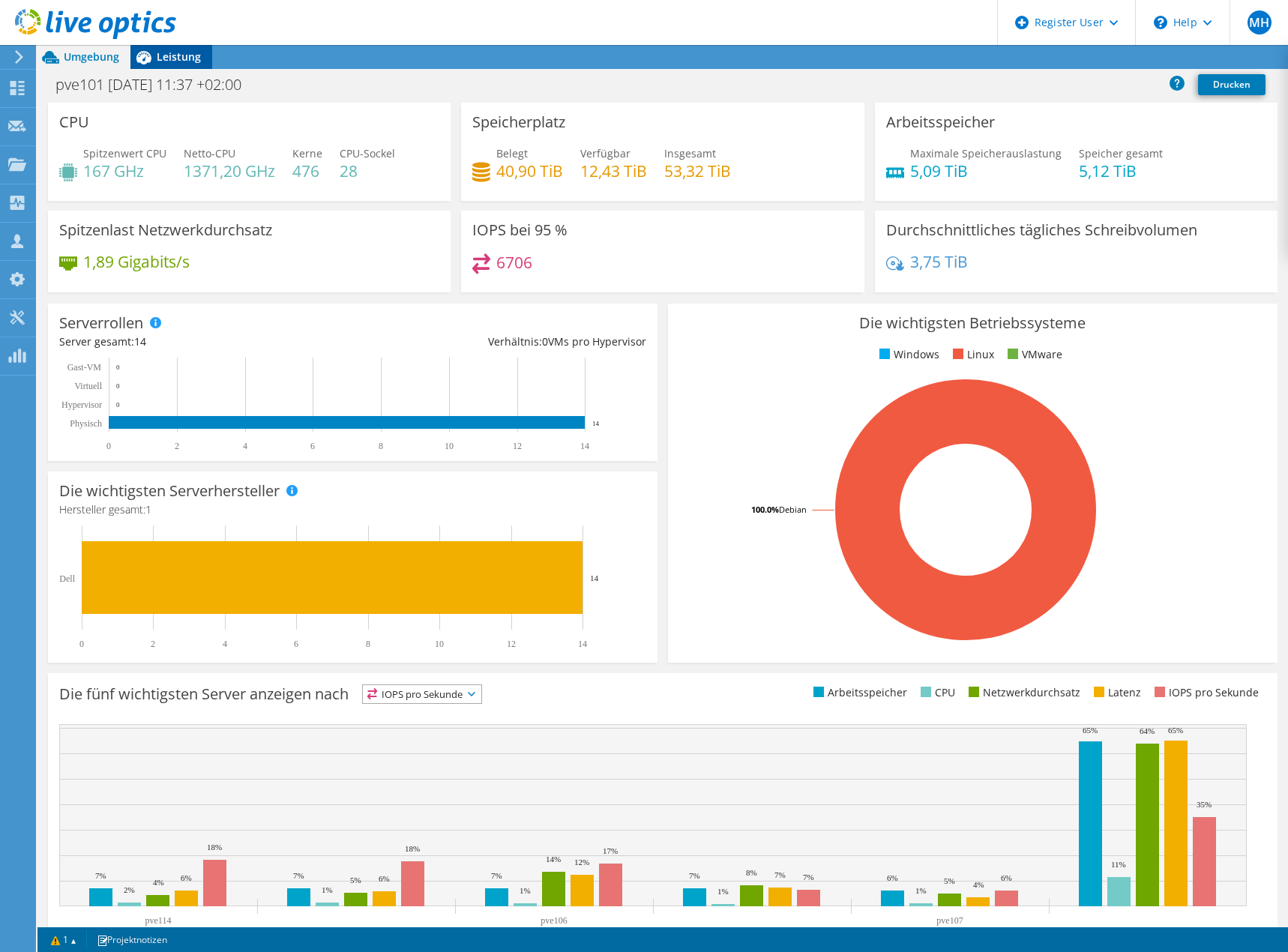
click at [160, 55] on span "Leistung" at bounding box center [179, 56] width 44 height 14
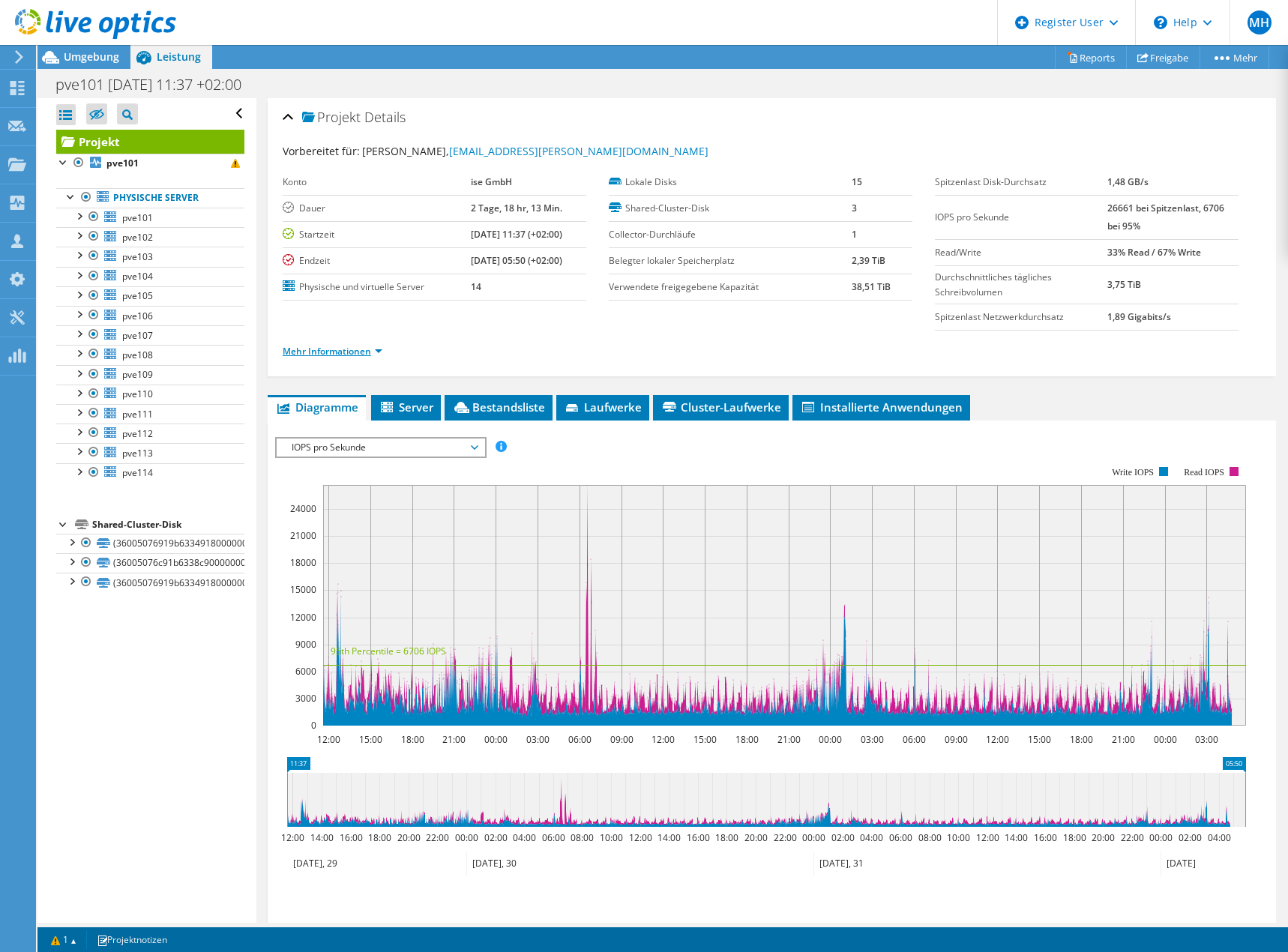
click at [323, 349] on link "Mehr Informationen" at bounding box center [332, 351] width 99 height 13
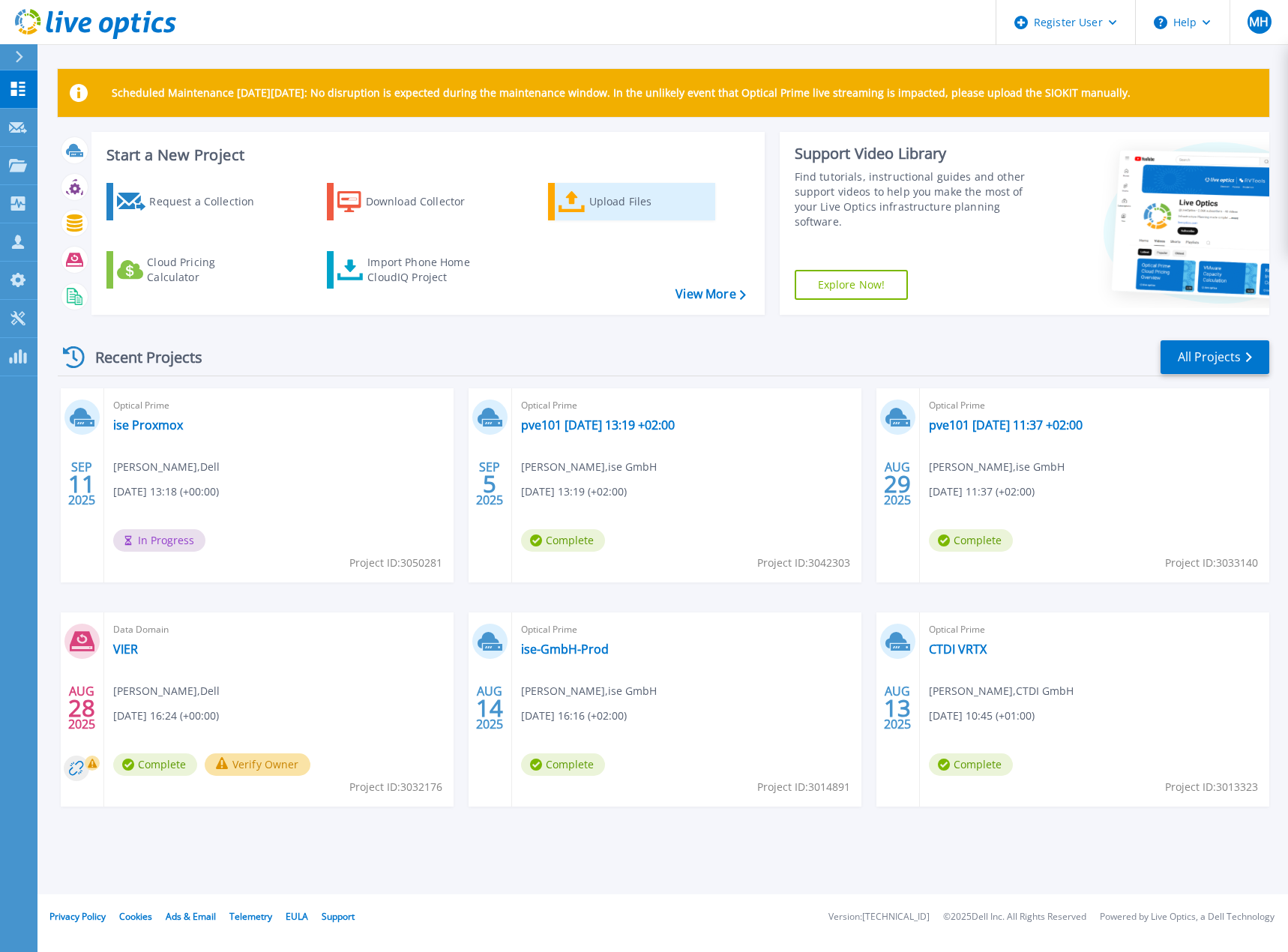
click at [640, 201] on div "Upload Files" at bounding box center [649, 201] width 120 height 30
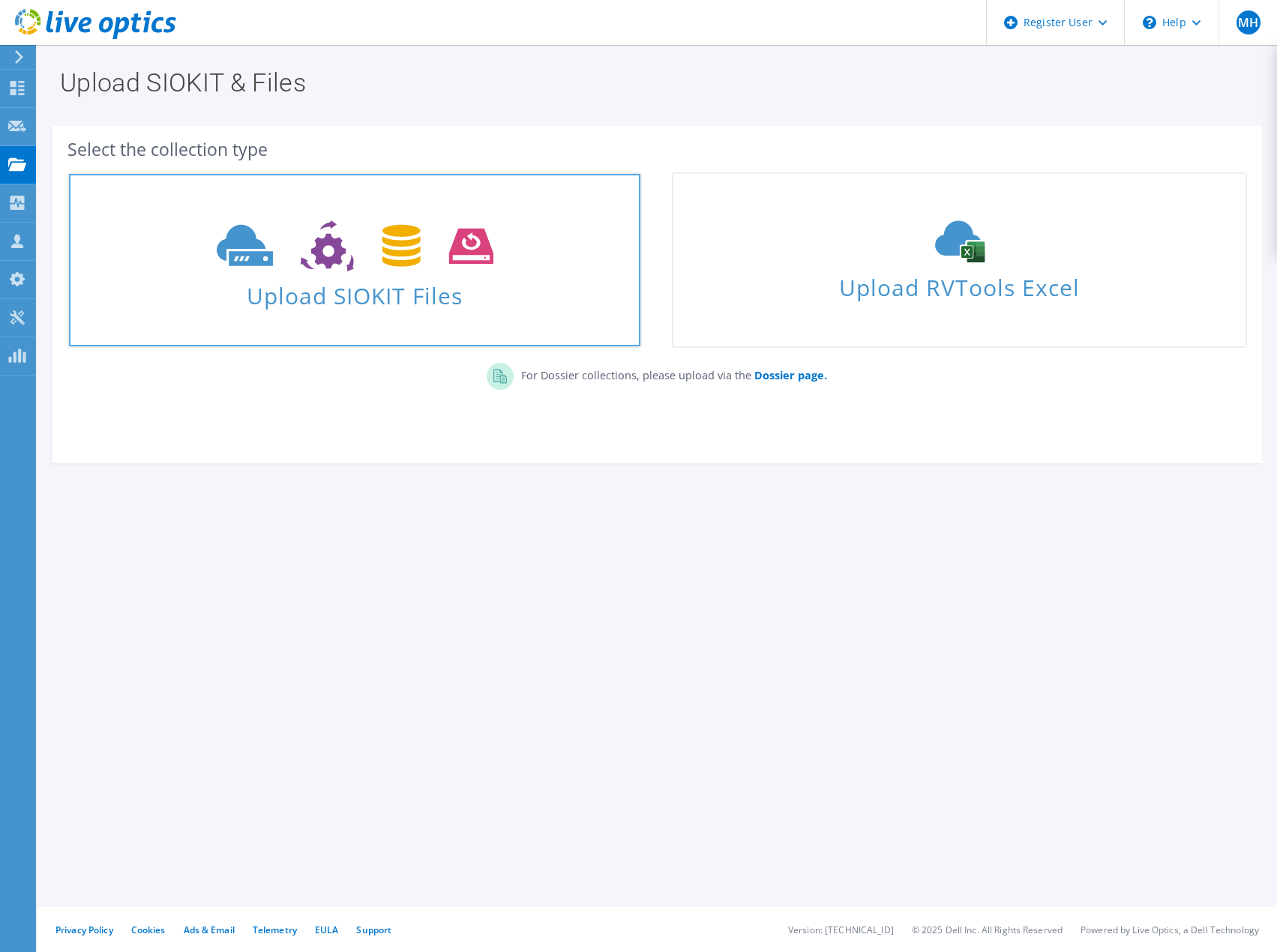
click at [444, 284] on span "Upload SIOKIT Files" at bounding box center [354, 291] width 572 height 32
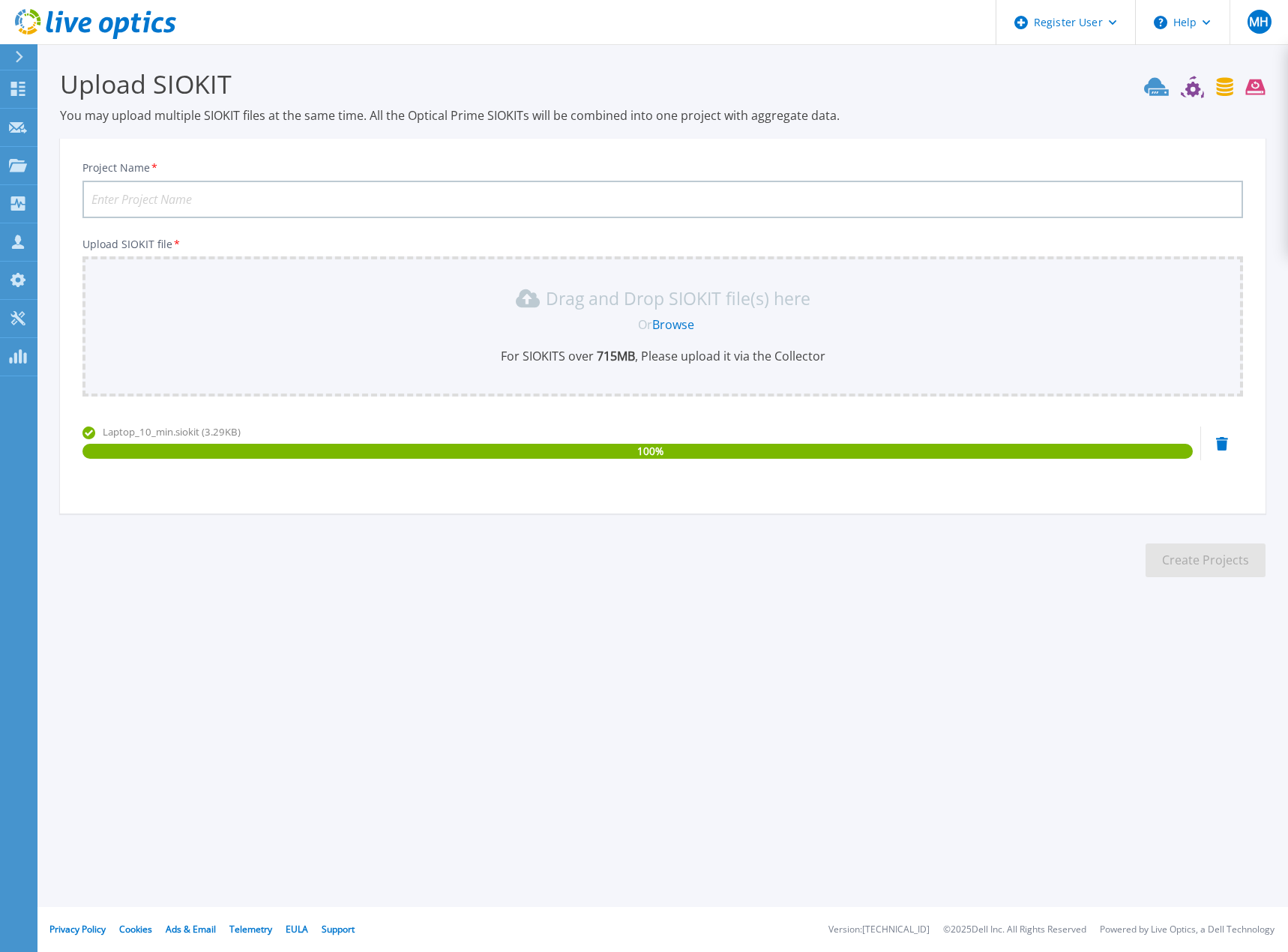
click at [626, 189] on input "Project Name *" at bounding box center [662, 200] width 1161 height 37
type input "Test 10min Laptop"
click at [1196, 557] on button "Create Projects" at bounding box center [1205, 560] width 120 height 34
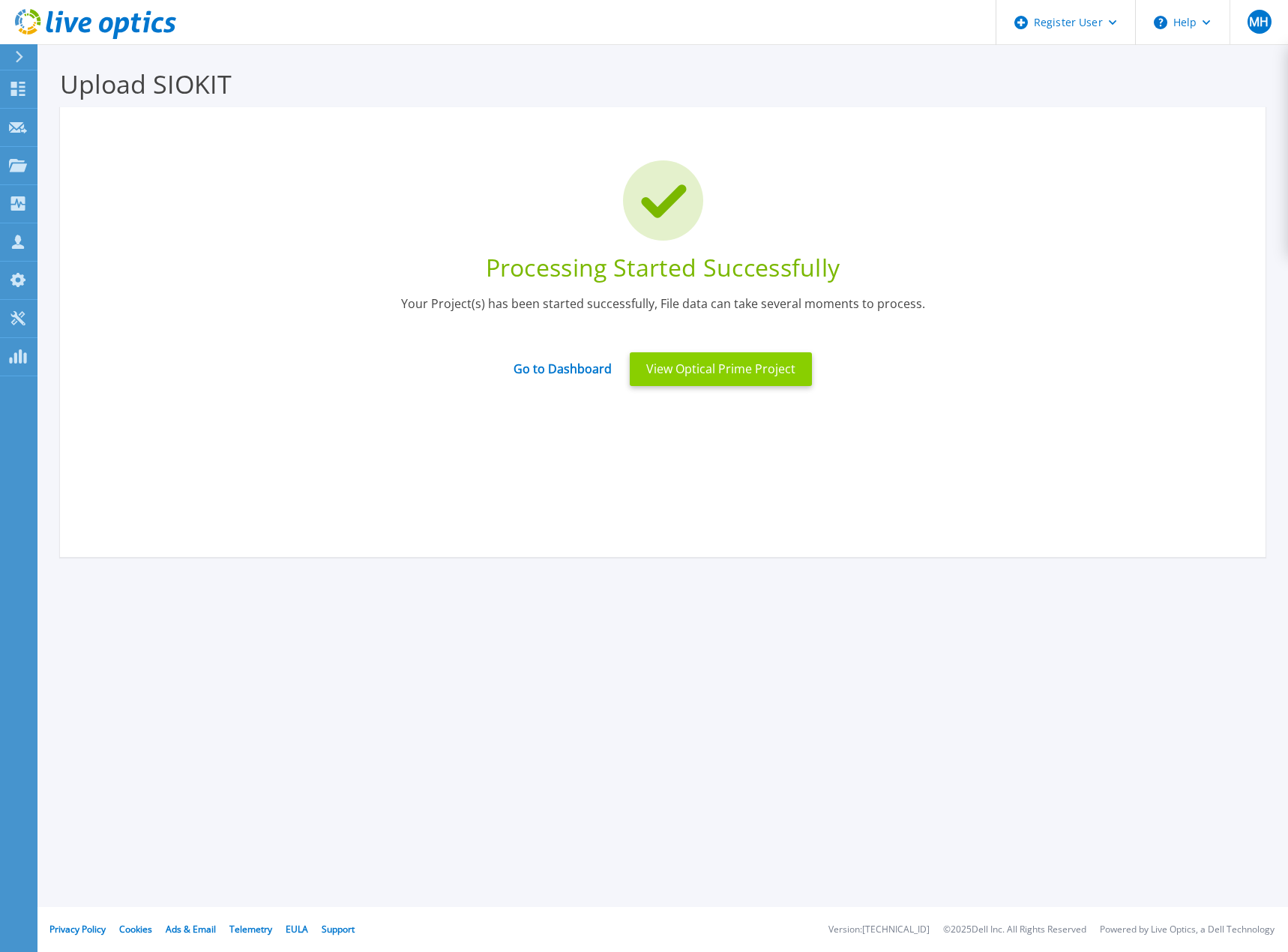
click at [725, 370] on button "View Optical Prime Project" at bounding box center [721, 369] width 183 height 34
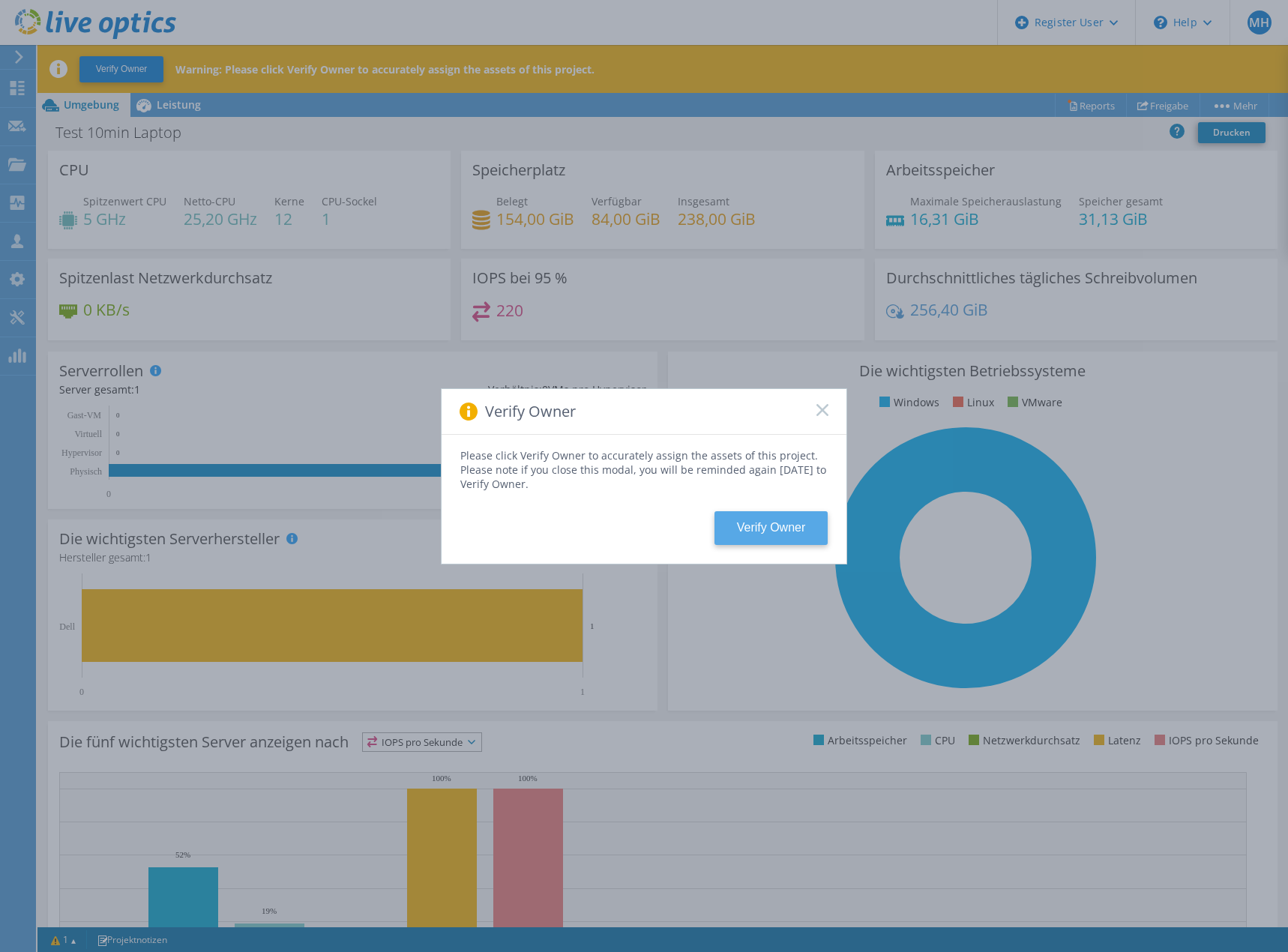
click at [778, 530] on button "Verify Owner" at bounding box center [770, 528] width 113 height 34
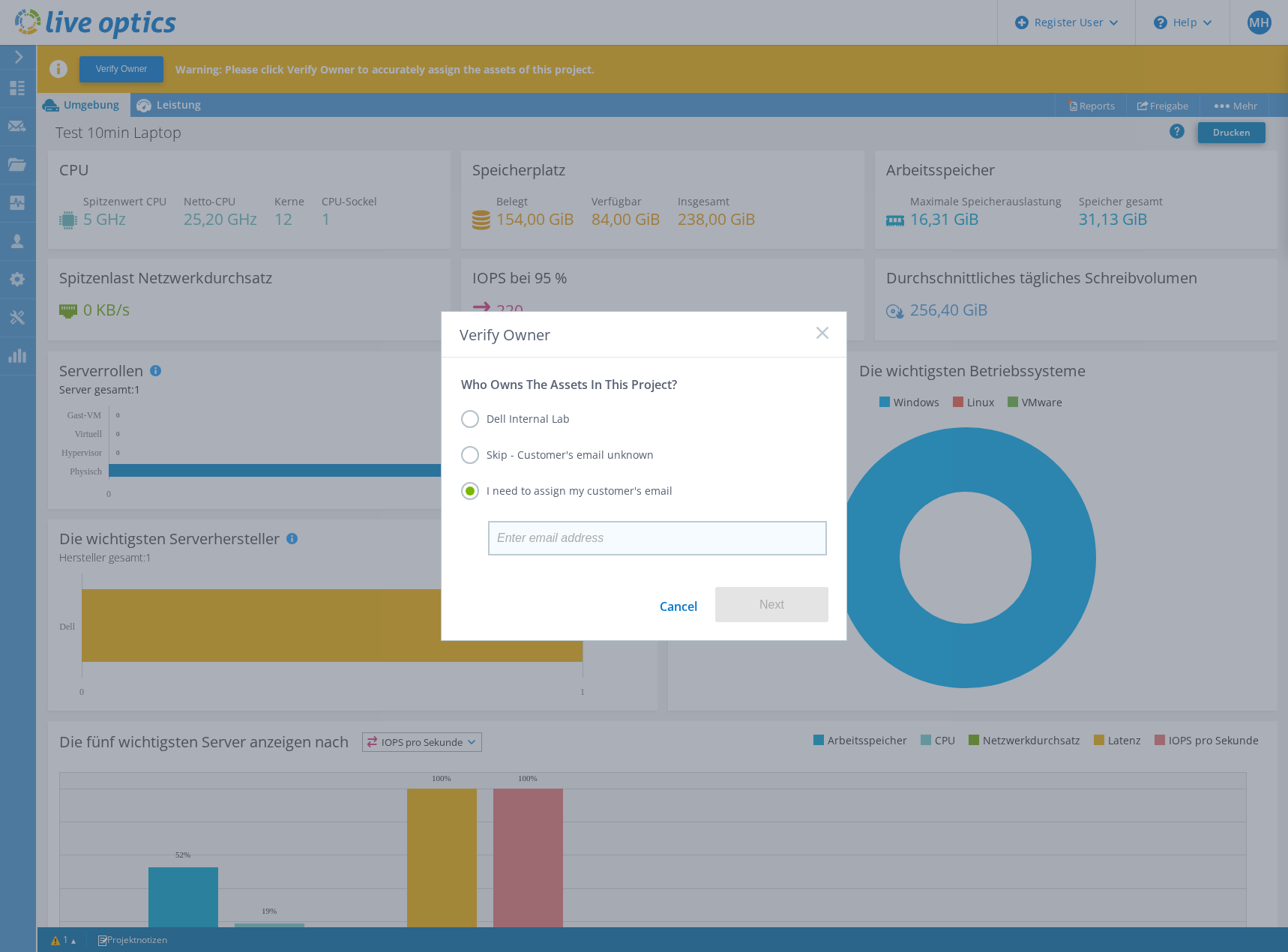
click at [612, 536] on input "email" at bounding box center [657, 538] width 339 height 35
click at [541, 416] on label "Dell Internal Lab" at bounding box center [515, 419] width 109 height 18
click at [0, 0] on input "Dell Internal Lab" at bounding box center [0, 0] width 0 height 0
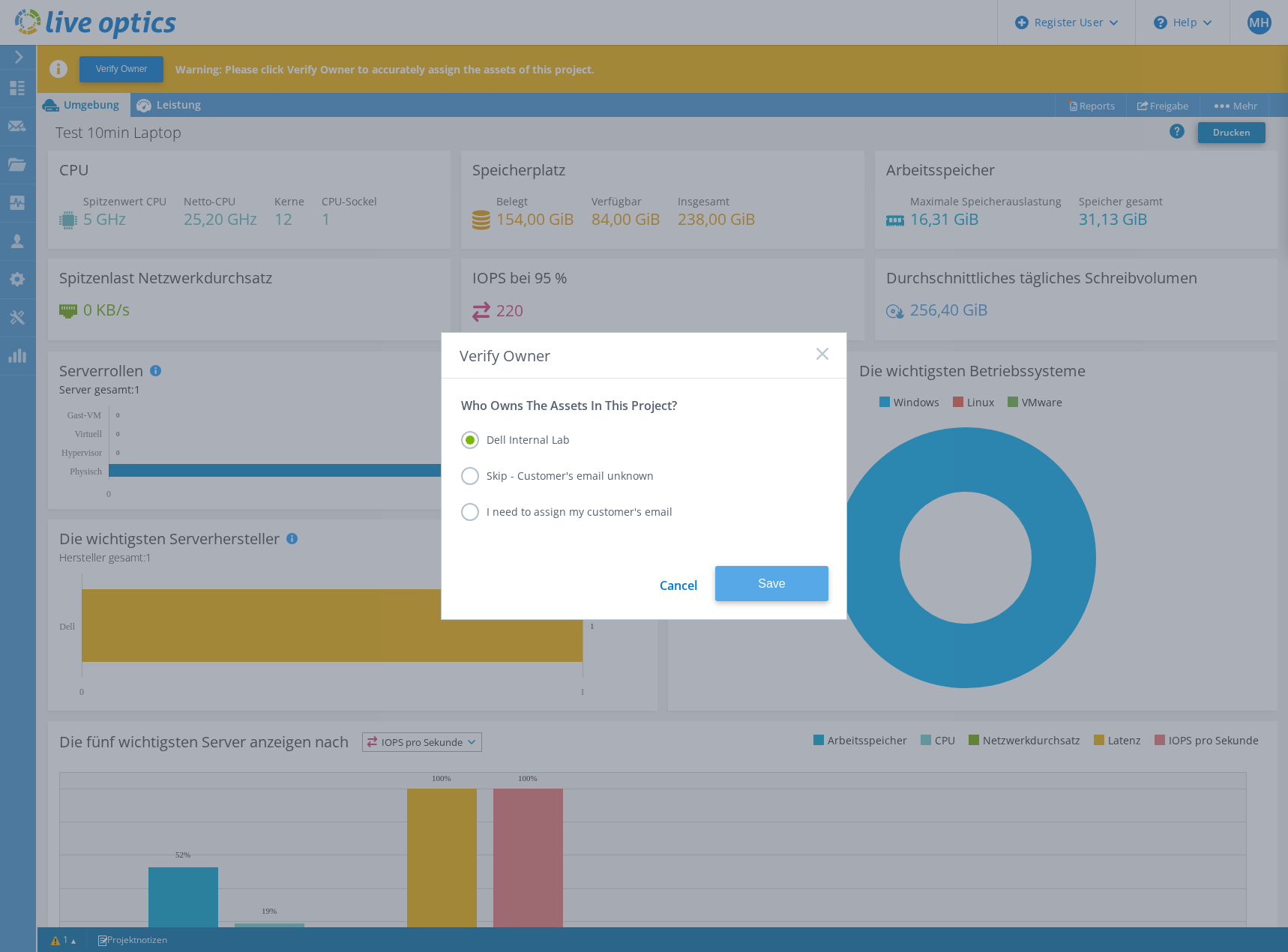
click at [796, 585] on button "Save" at bounding box center [771, 583] width 113 height 35
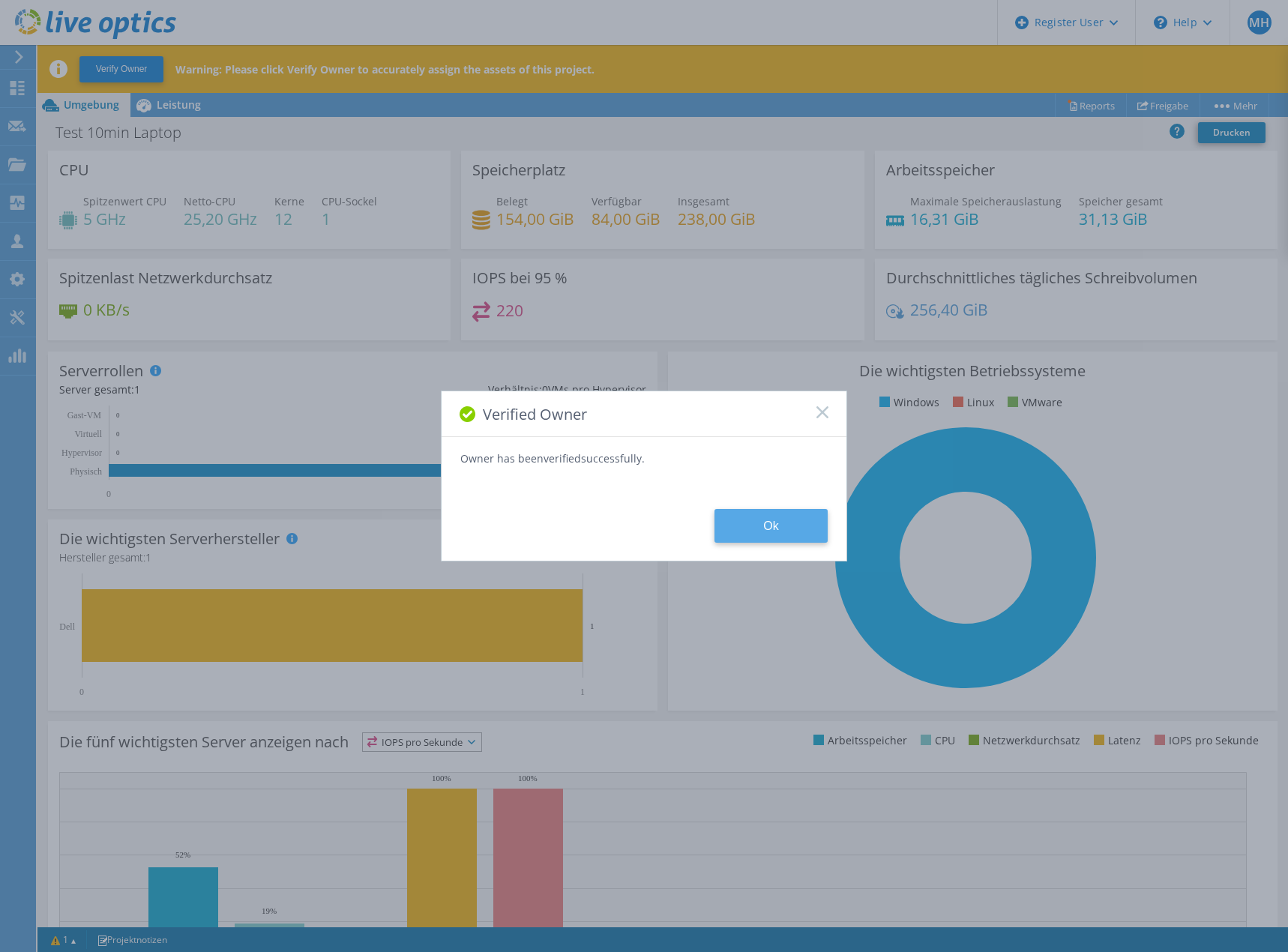
click at [776, 514] on button "Ok" at bounding box center [770, 526] width 113 height 34
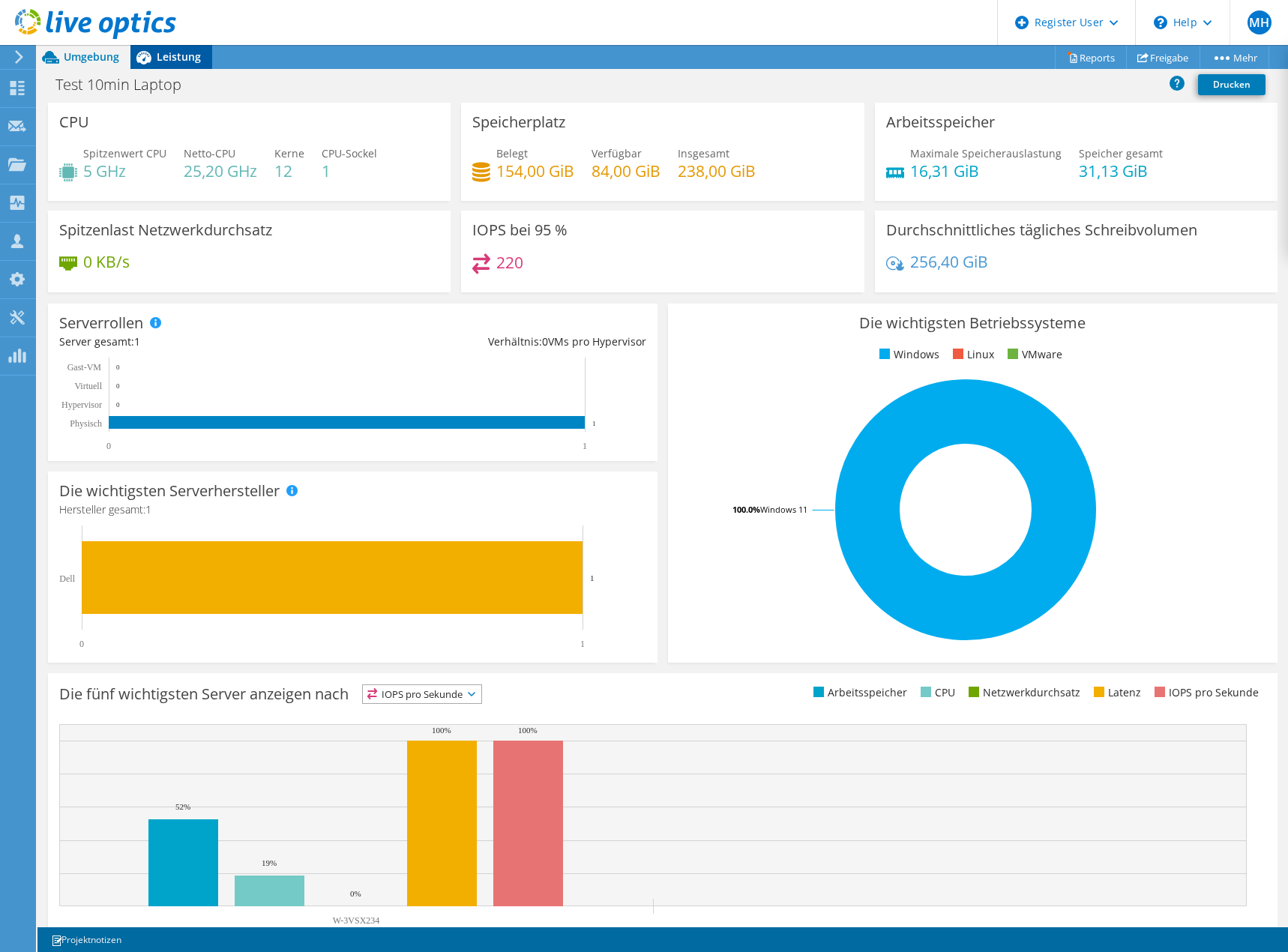
click at [166, 54] on span "Leistung" at bounding box center [179, 56] width 44 height 14
